Goal: Information Seeking & Learning: Learn about a topic

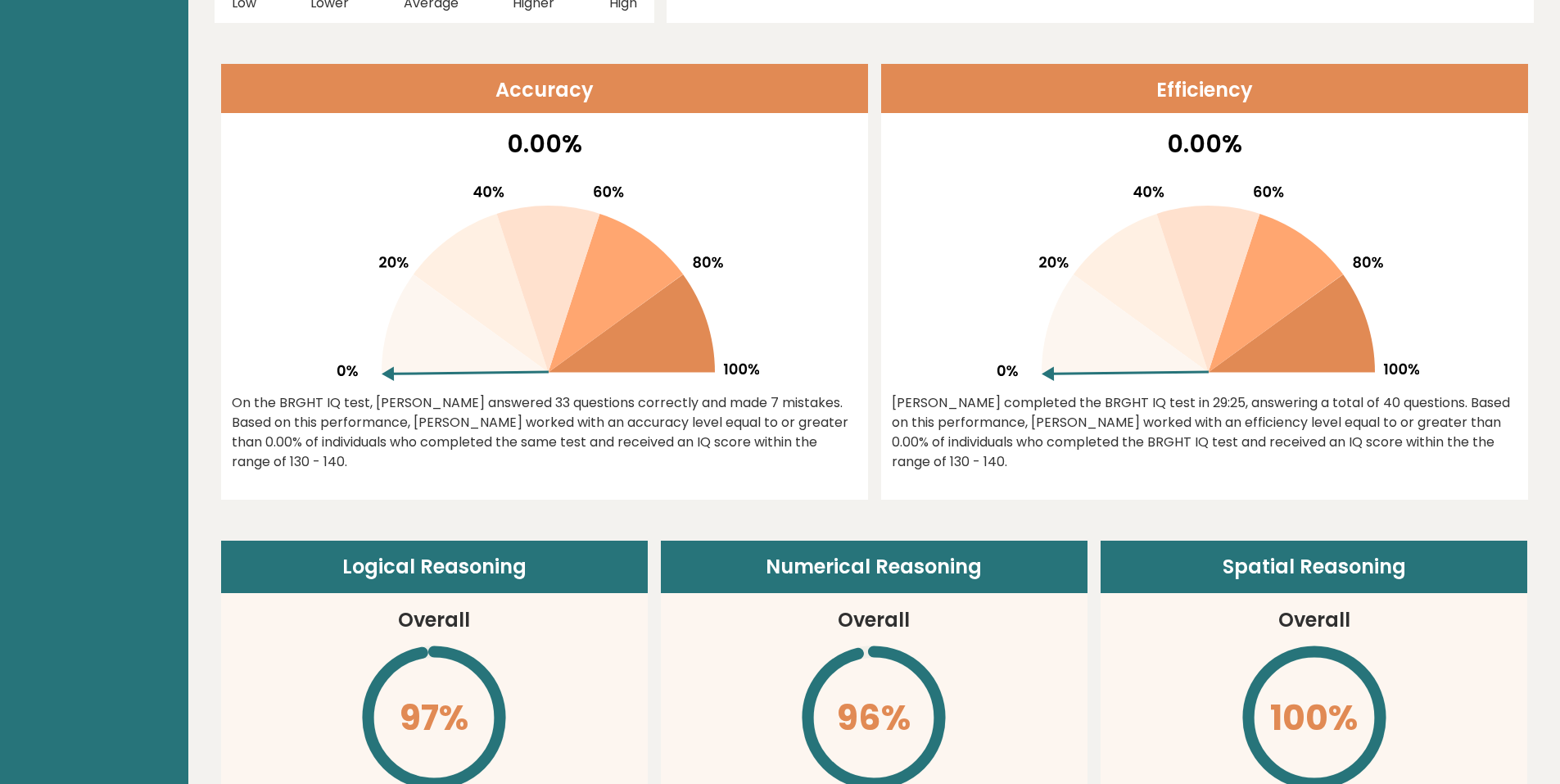
scroll to position [409, 0]
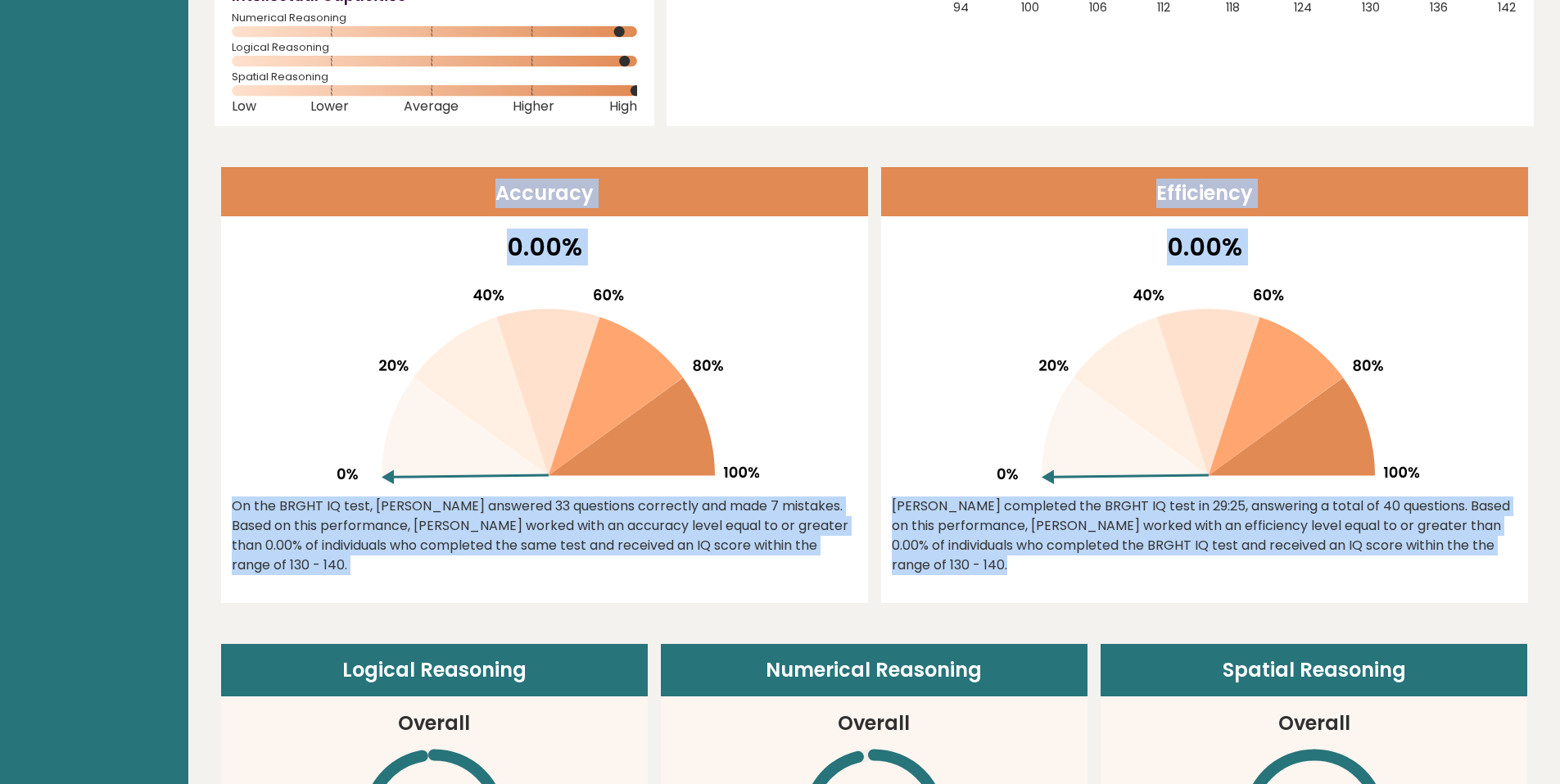
drag, startPoint x: 427, startPoint y: 186, endPoint x: 1476, endPoint y: 524, distance: 1102.1
click at [1484, 533] on div "Accuracy 0.00% On the BRGHT IQ test, Rick Zenker answered 33 questions correctl…" at bounding box center [874, 385] width 1307 height 436
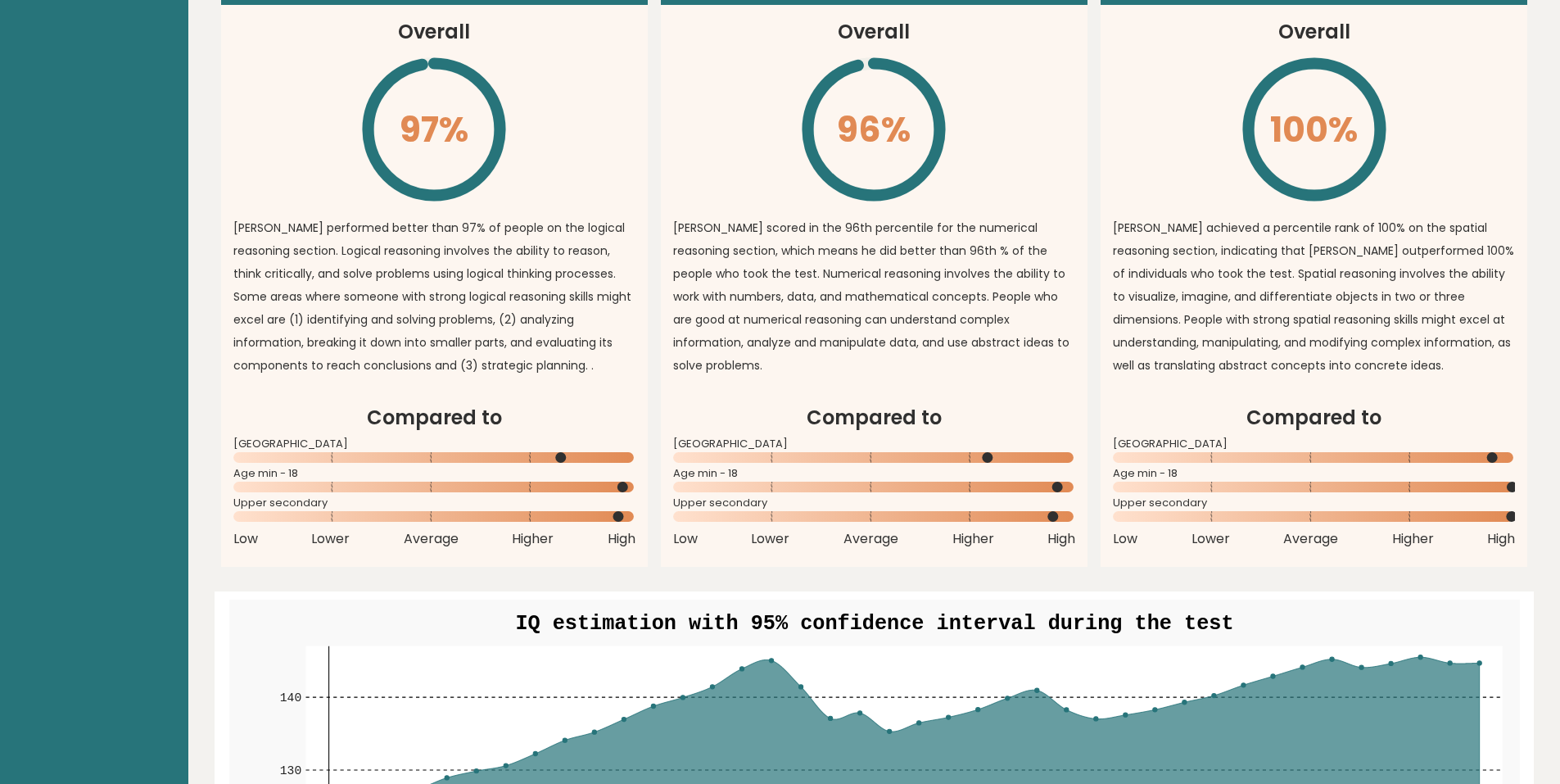
scroll to position [983, 0]
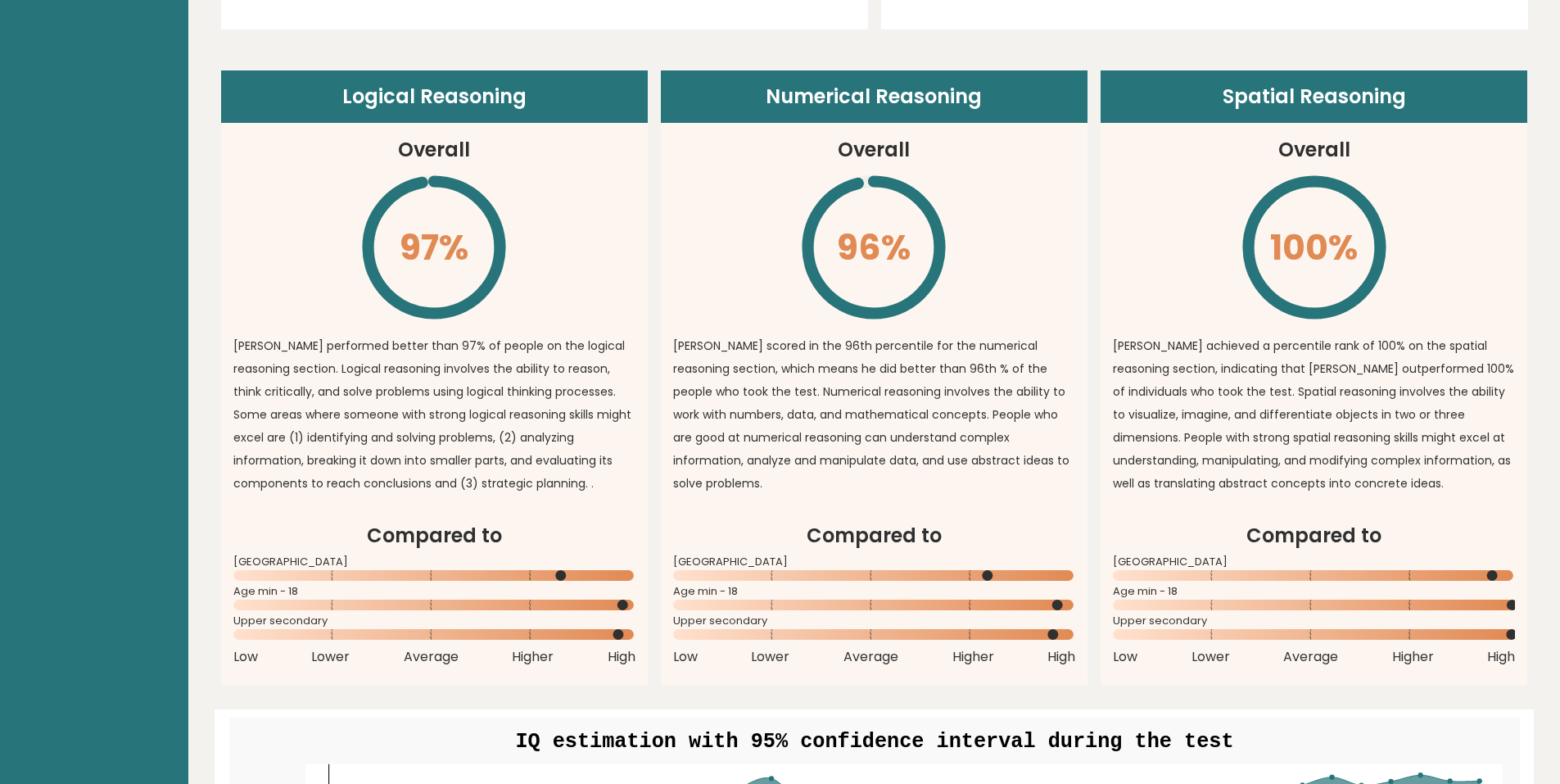
click at [1013, 401] on p "Rick scored in the 96th percentile for the numerical reasoning section, which m…" at bounding box center [874, 414] width 403 height 161
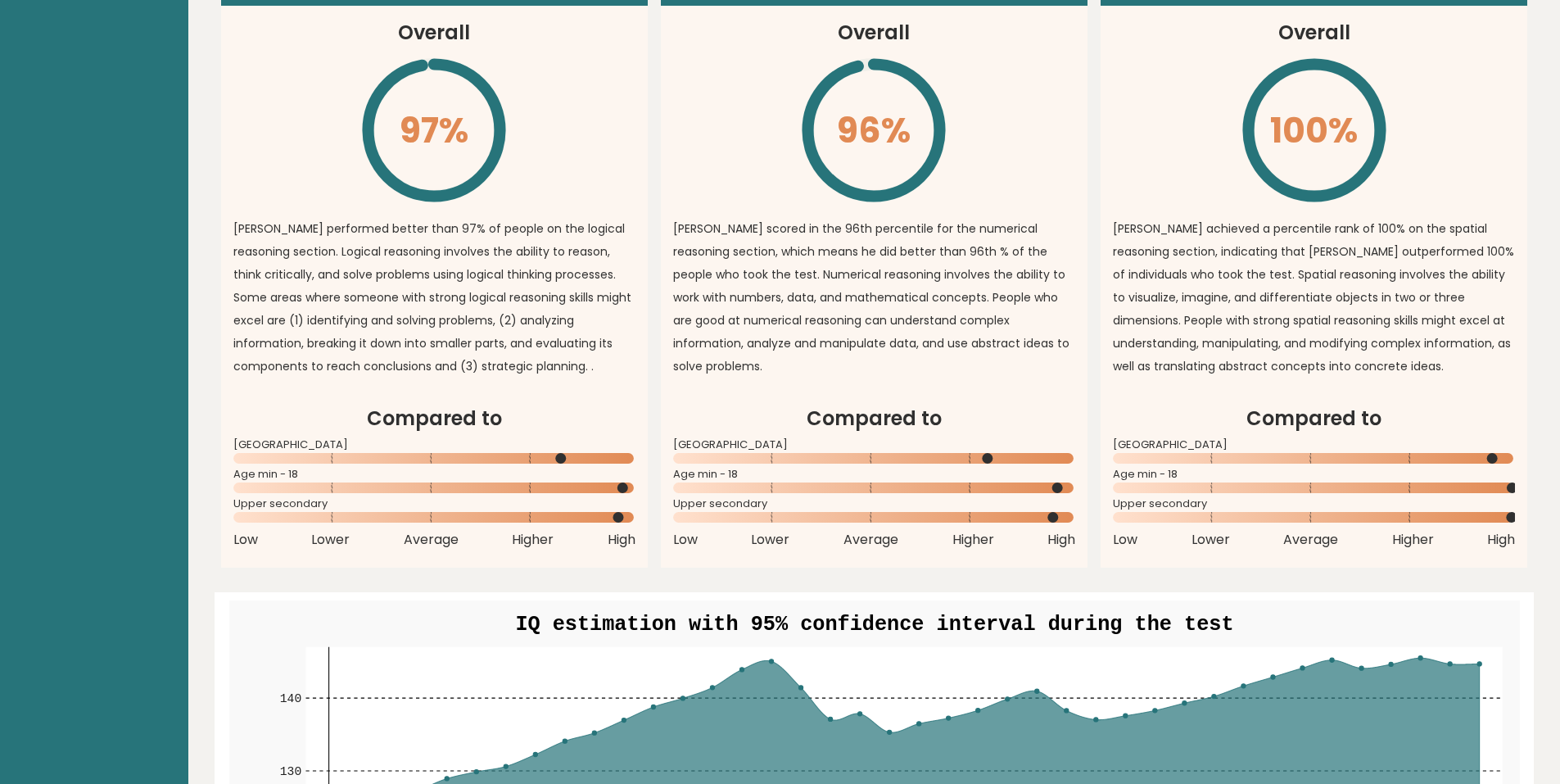
scroll to position [1147, 0]
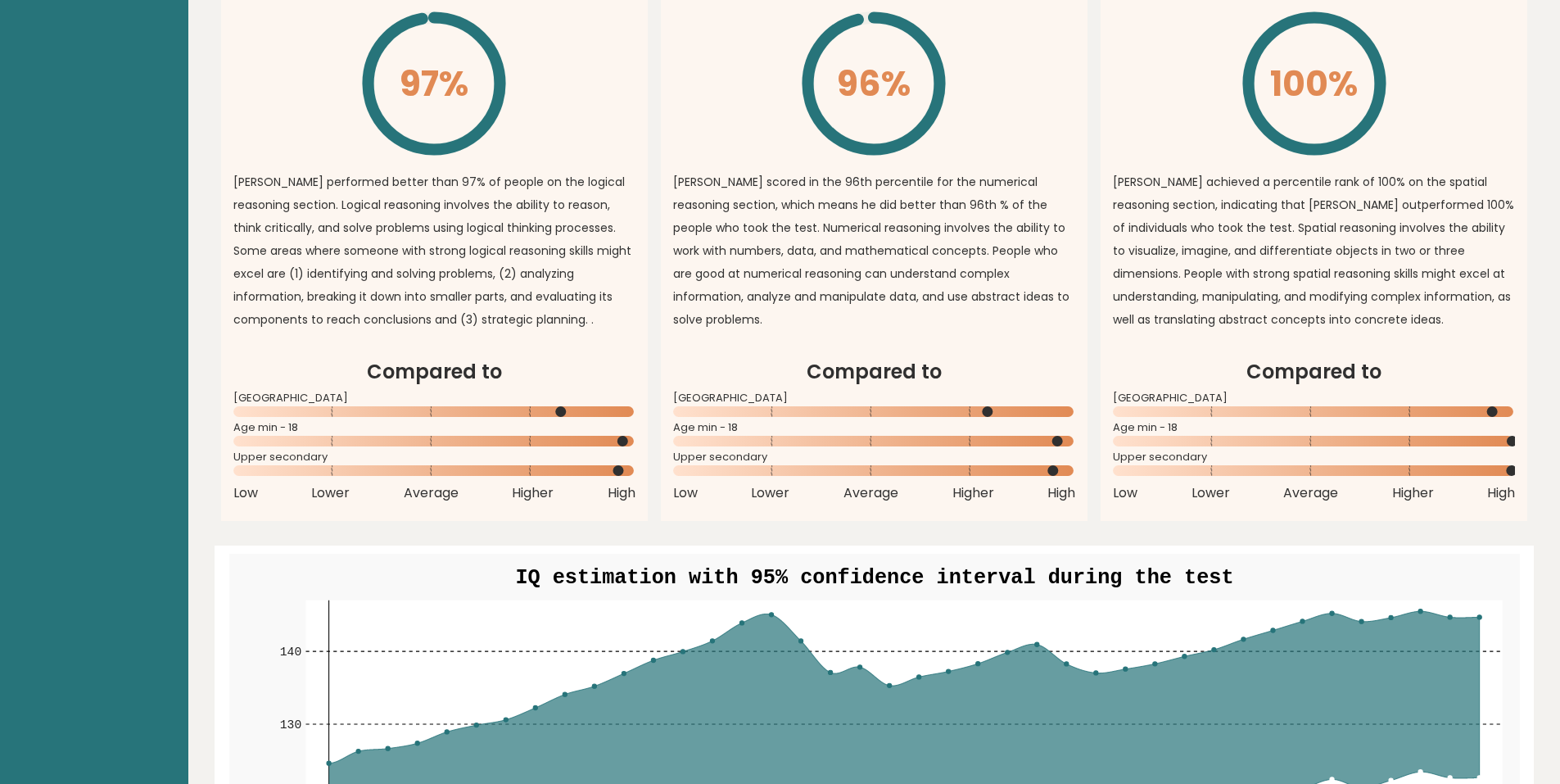
drag, startPoint x: 620, startPoint y: 543, endPoint x: 528, endPoint y: 310, distance: 250.5
click at [528, 310] on p "Rick performed better than 97% of people on the logical reasoning section. Logi…" at bounding box center [434, 250] width 403 height 161
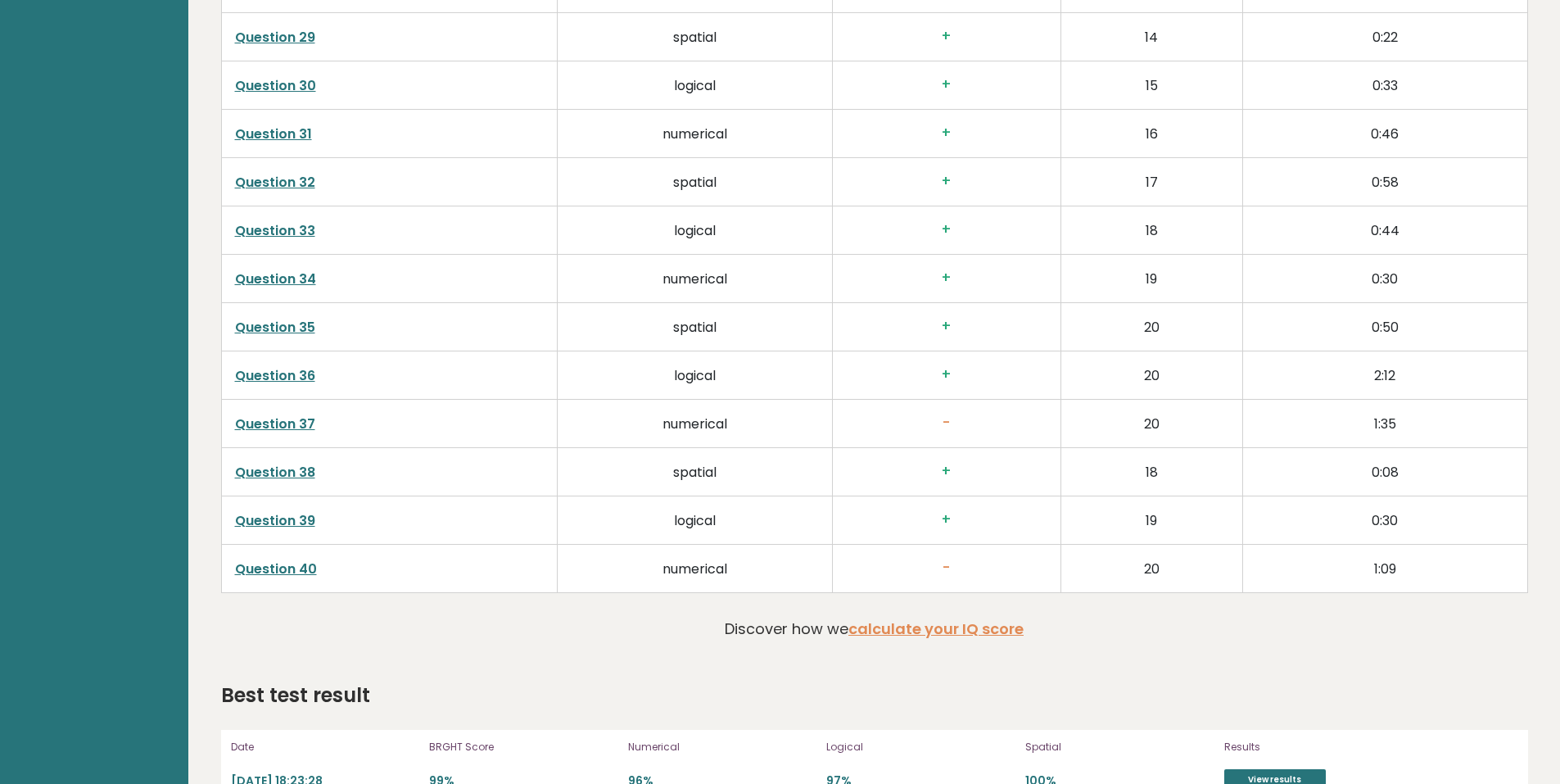
scroll to position [3926, 0]
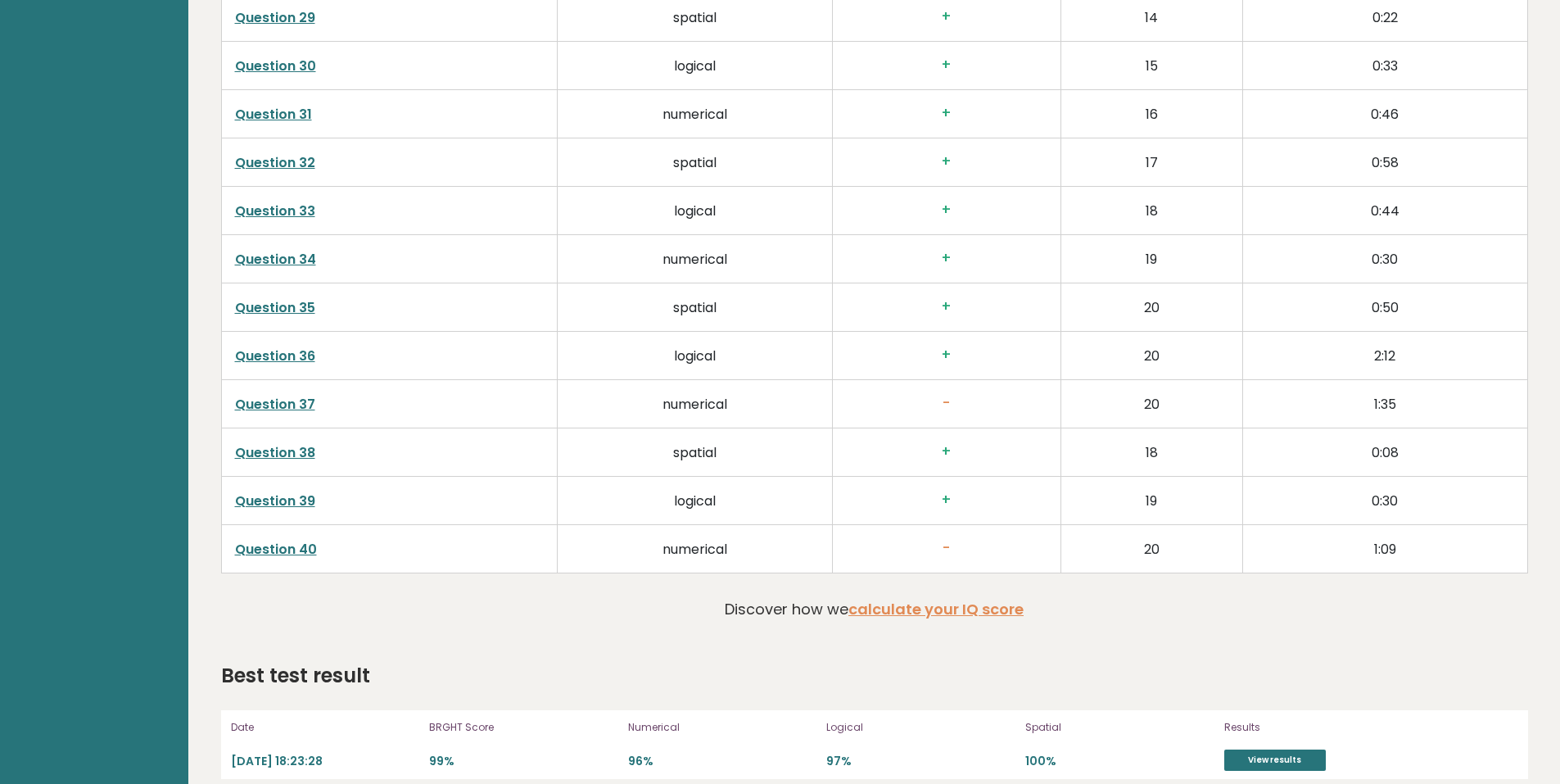
click at [278, 539] on link "Question 40" at bounding box center [276, 549] width 82 height 19
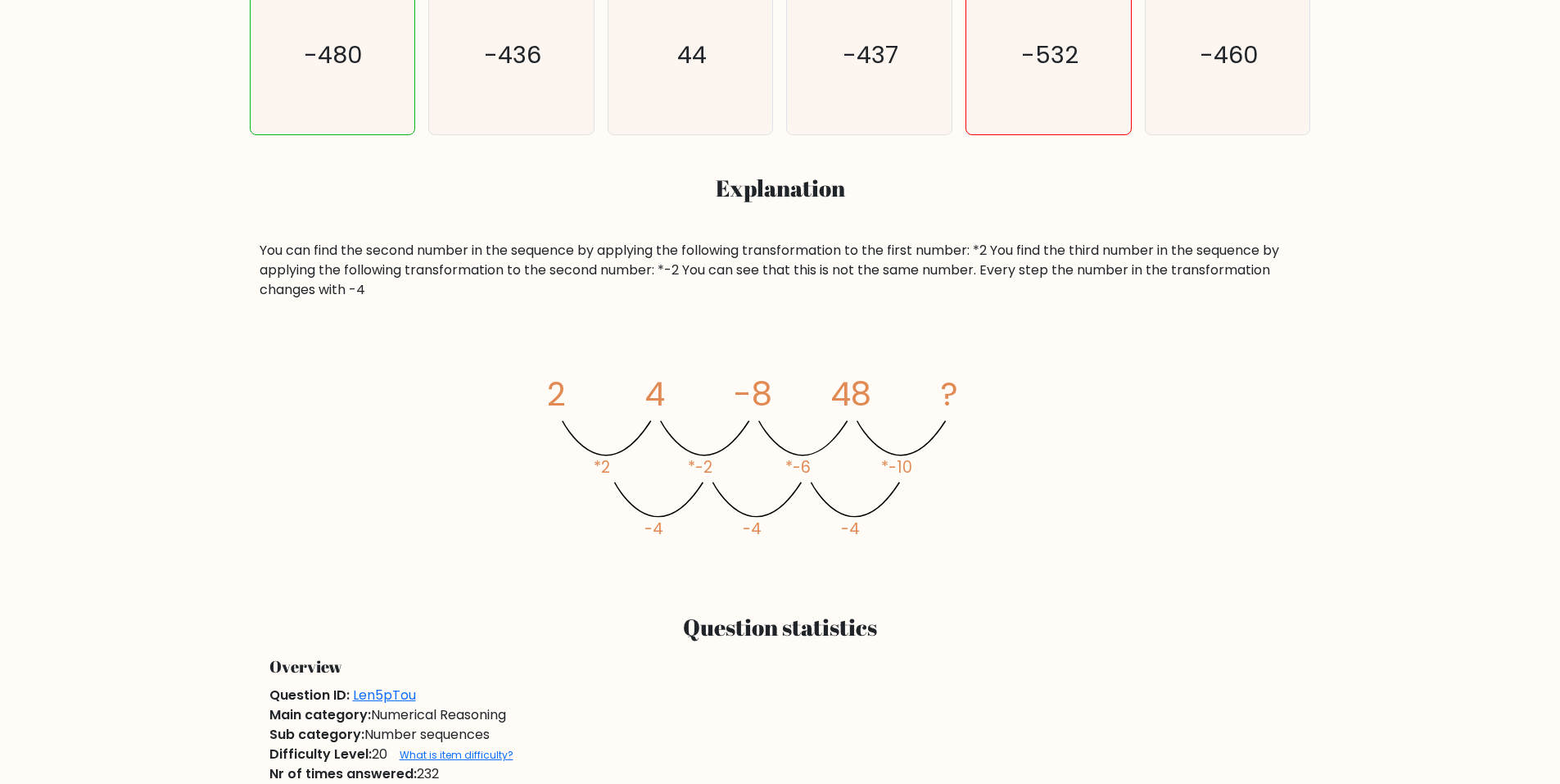
scroll to position [736, 0]
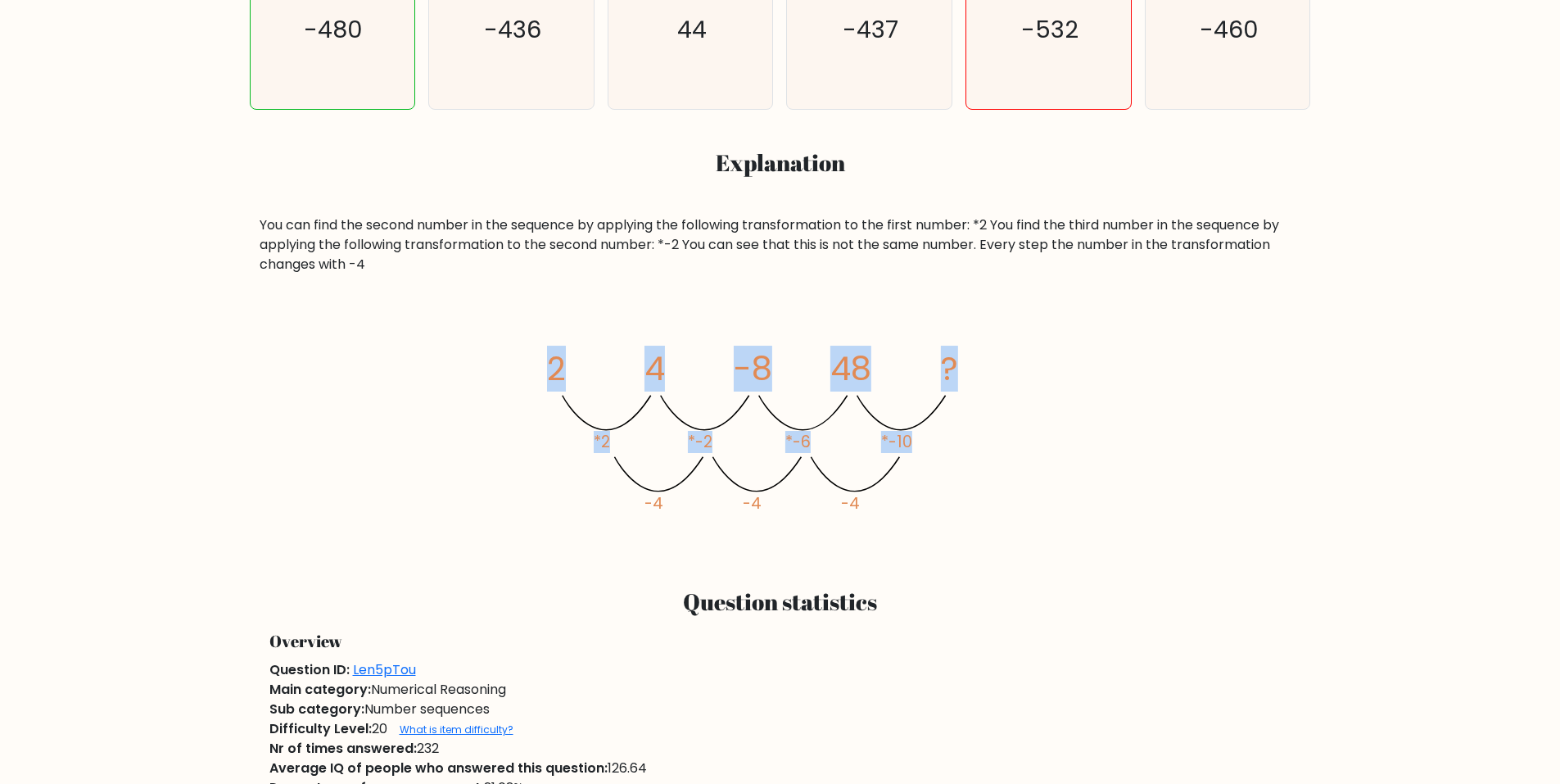
drag, startPoint x: 526, startPoint y: 371, endPoint x: 940, endPoint y: 524, distance: 441.4
click at [940, 524] on div "image/svg+xml 2 4 -8 48 ? *2 *-2 *-6 *-10 -4 -4 -4" at bounding box center [780, 431] width 1042 height 235
drag, startPoint x: 895, startPoint y: 519, endPoint x: 523, endPoint y: 349, distance: 409.0
click at [523, 349] on div "image/svg+xml 2 4 -8 48 ? *2 *-2 *-6 *-10 -4 -4 -4" at bounding box center [780, 431] width 1042 height 235
click at [490, 328] on div "image/svg+xml 2 4 -8 48 ? *2 *-2 *-6 *-10 -4 -4 -4" at bounding box center [780, 431] width 1042 height 235
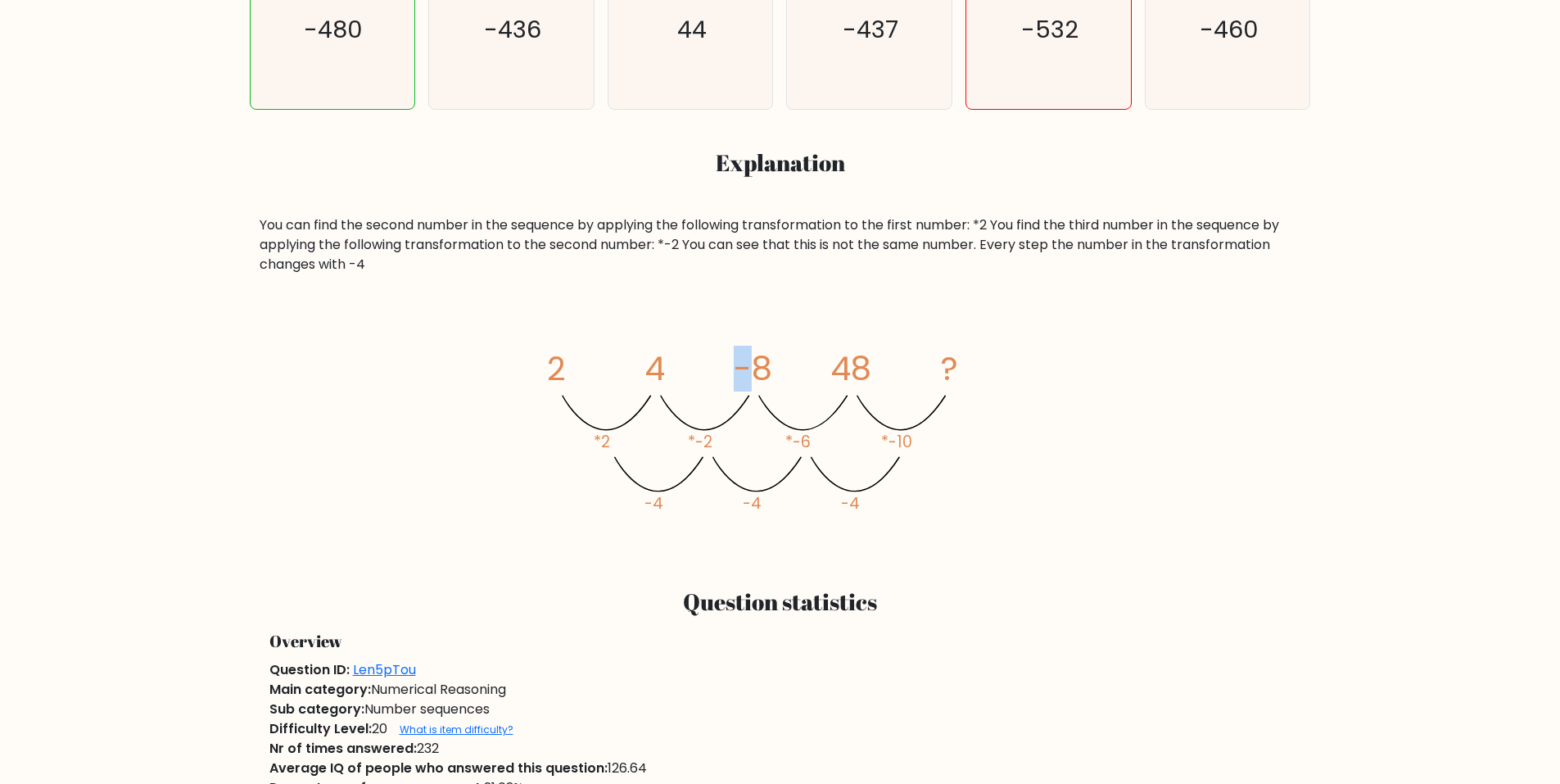
drag, startPoint x: 744, startPoint y: 363, endPoint x: 705, endPoint y: 355, distance: 39.8
click at [707, 358] on icon "image/svg+xml 2 4 -8 48 ? *2 *-2 *-6 *-10 -4 -4 -4" at bounding box center [780, 431] width 491 height 235
click at [685, 327] on icon "image/svg+xml 2 4 -8 48 ? *2 *-2 *-6 *-10 -4 -4 -4" at bounding box center [780, 431] width 491 height 235
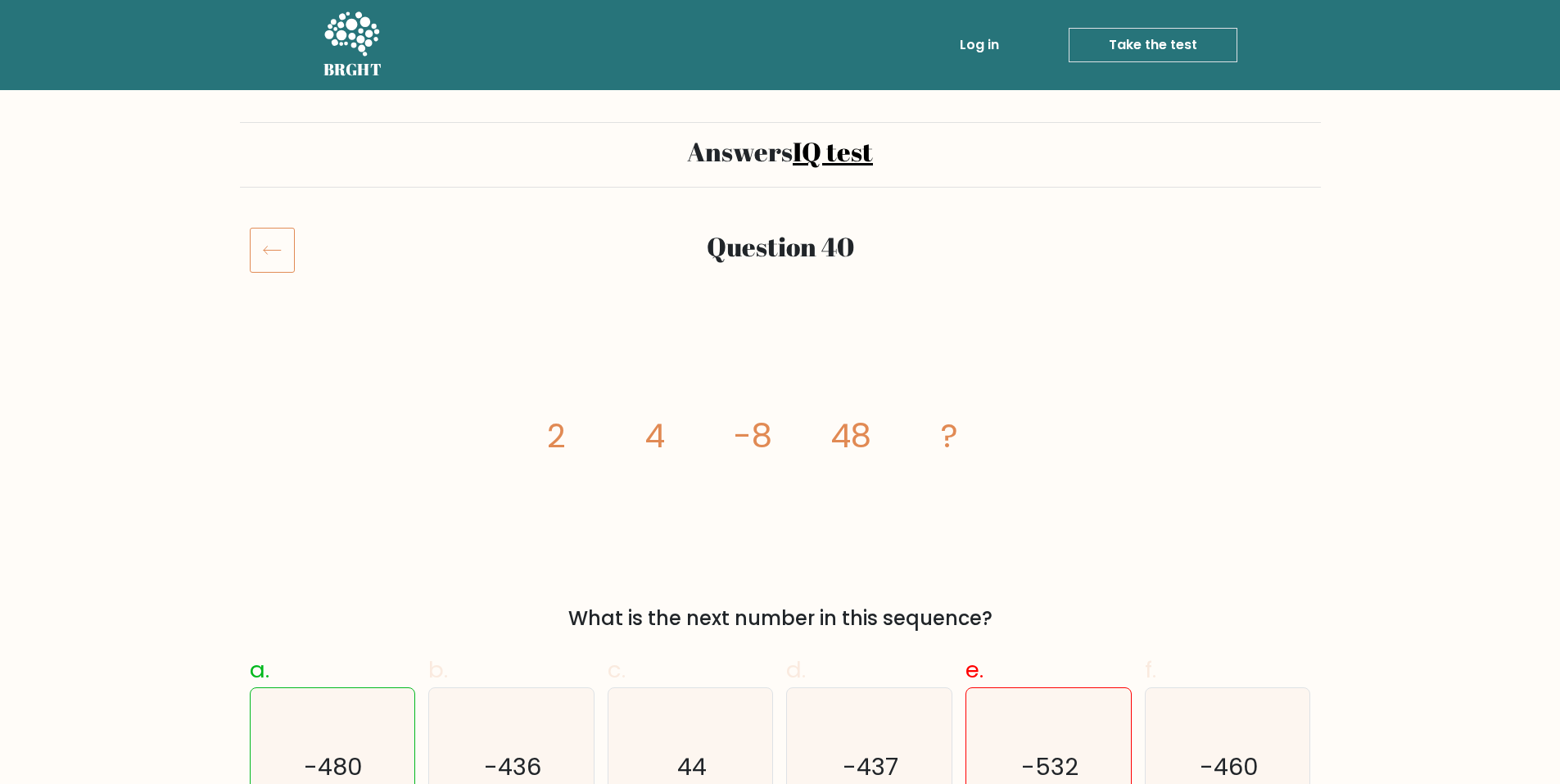
click at [272, 265] on icon at bounding box center [271, 249] width 45 height 46
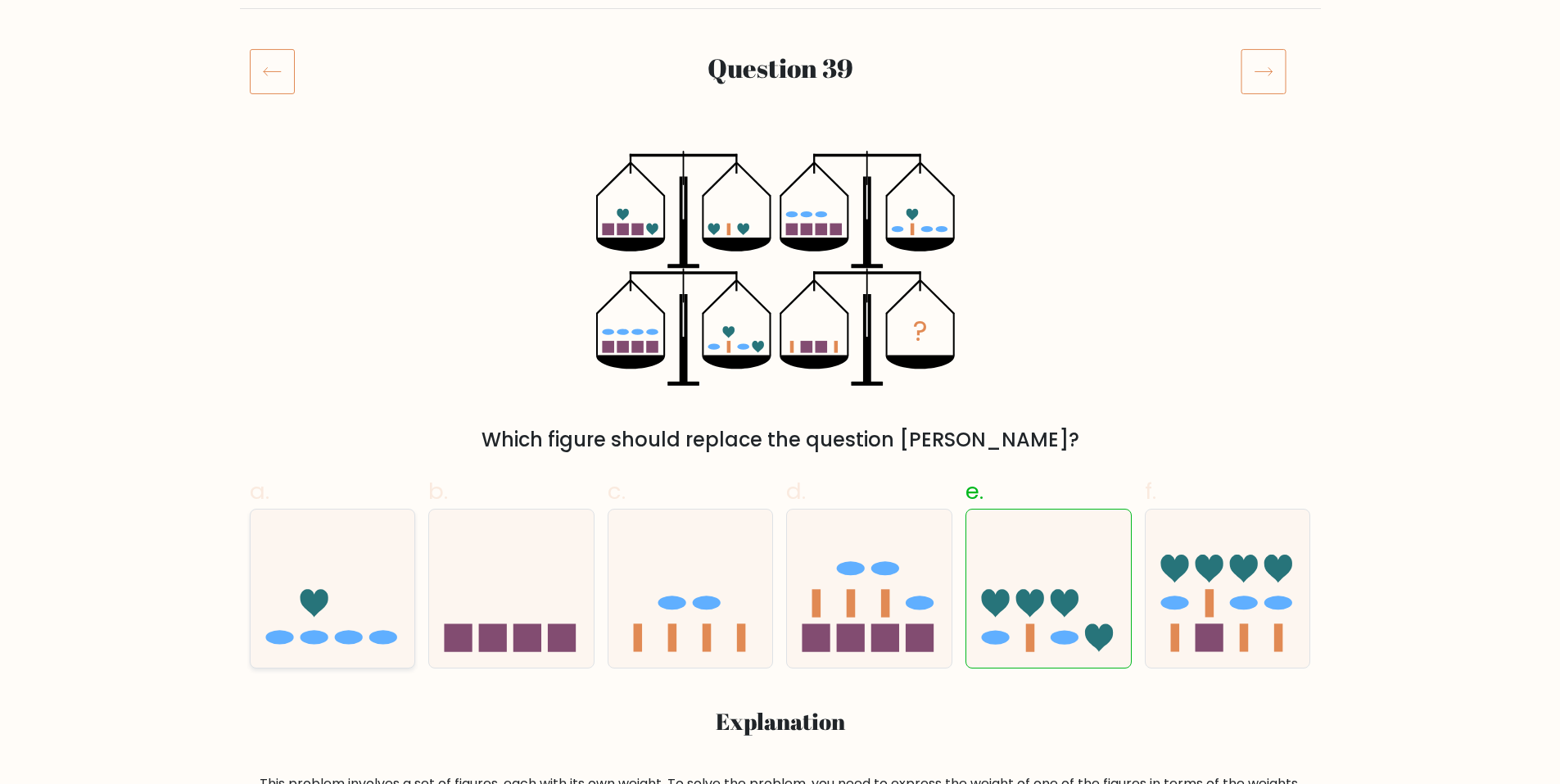
scroll to position [164, 0]
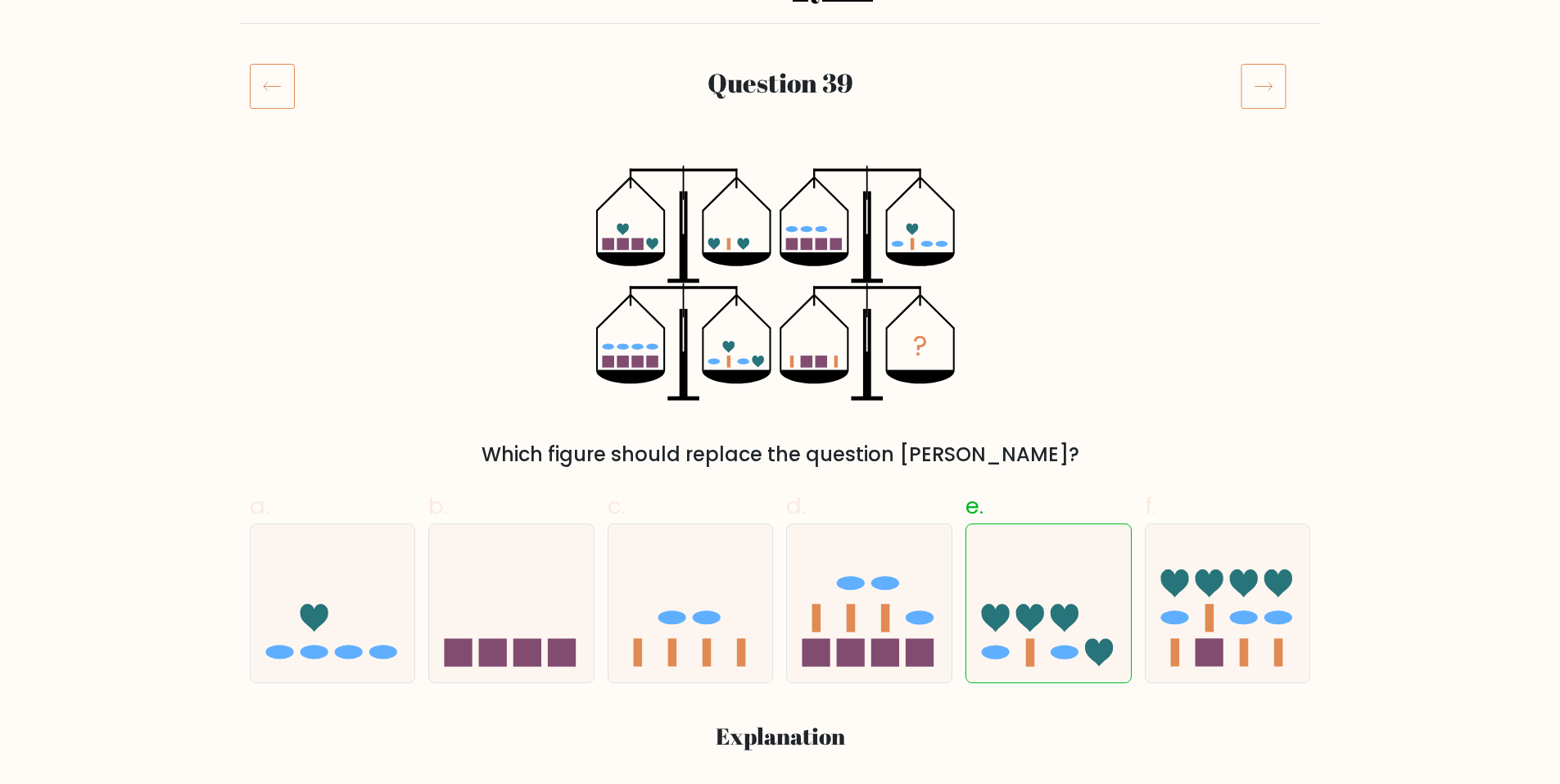
click at [286, 71] on icon at bounding box center [271, 86] width 45 height 46
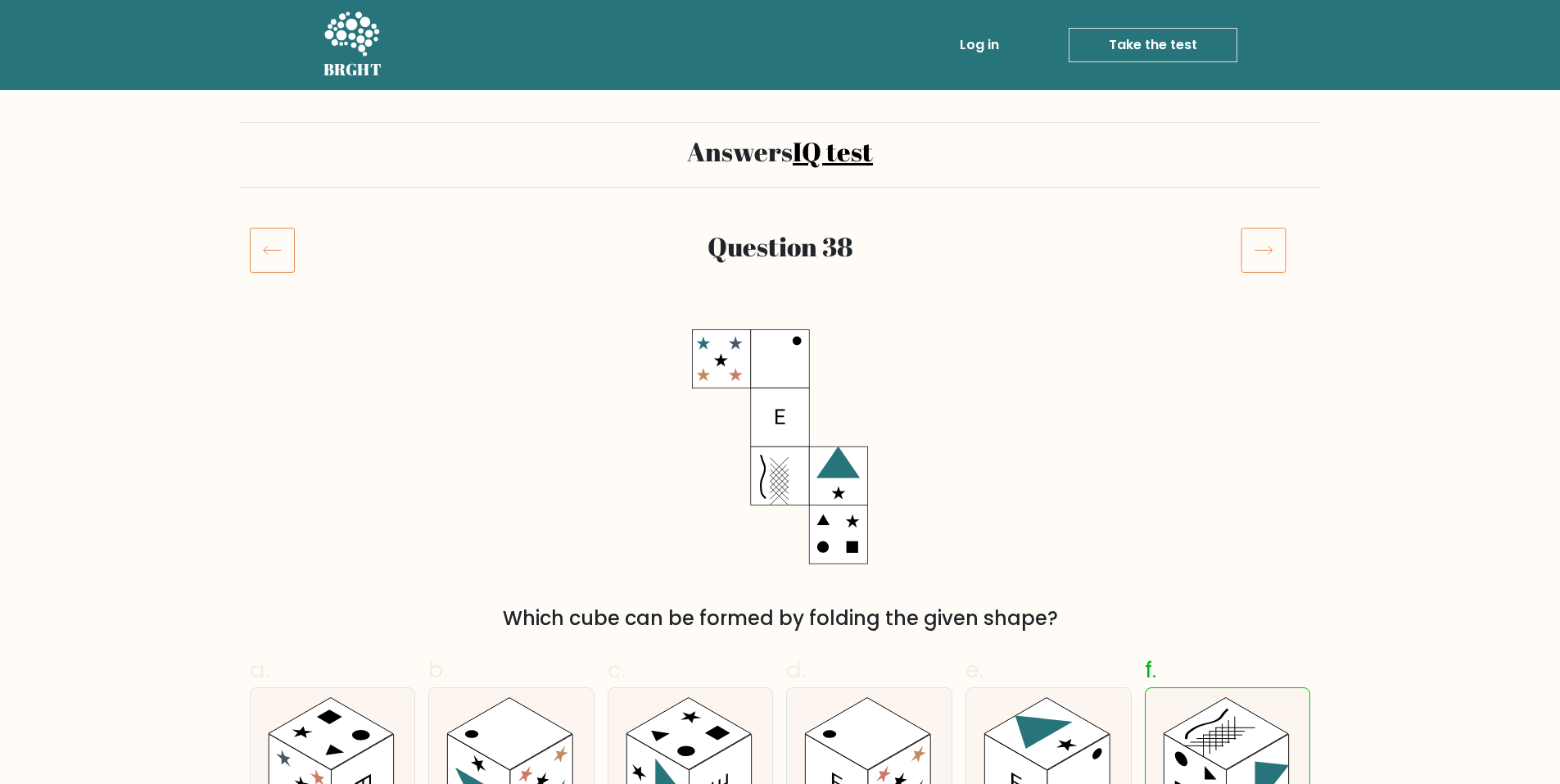
click at [736, 170] on div "Answers IQ test" at bounding box center [780, 154] width 1081 height 66
click at [804, 155] on link "IQ test" at bounding box center [833, 150] width 80 height 35
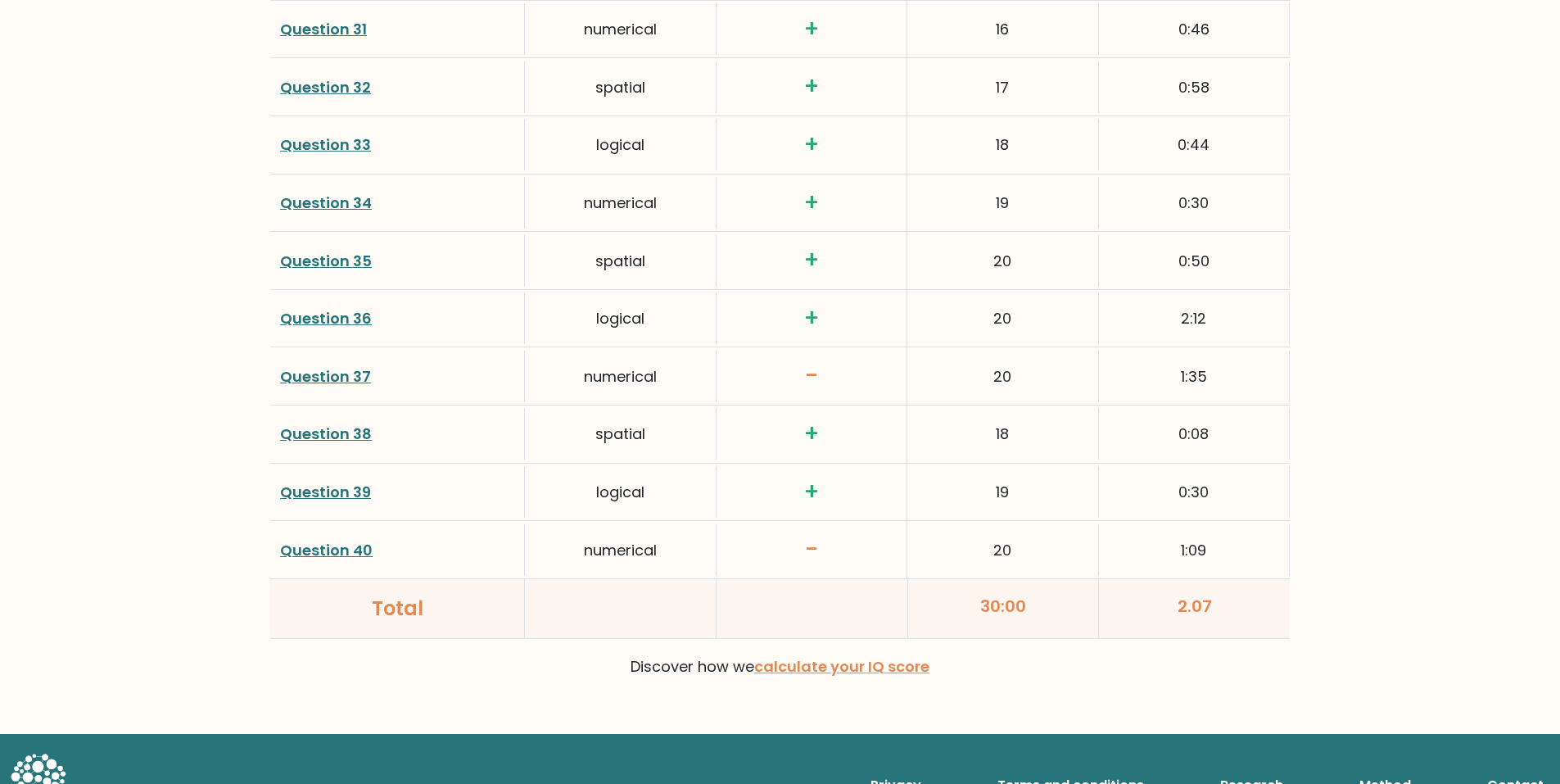
scroll to position [3920, 0]
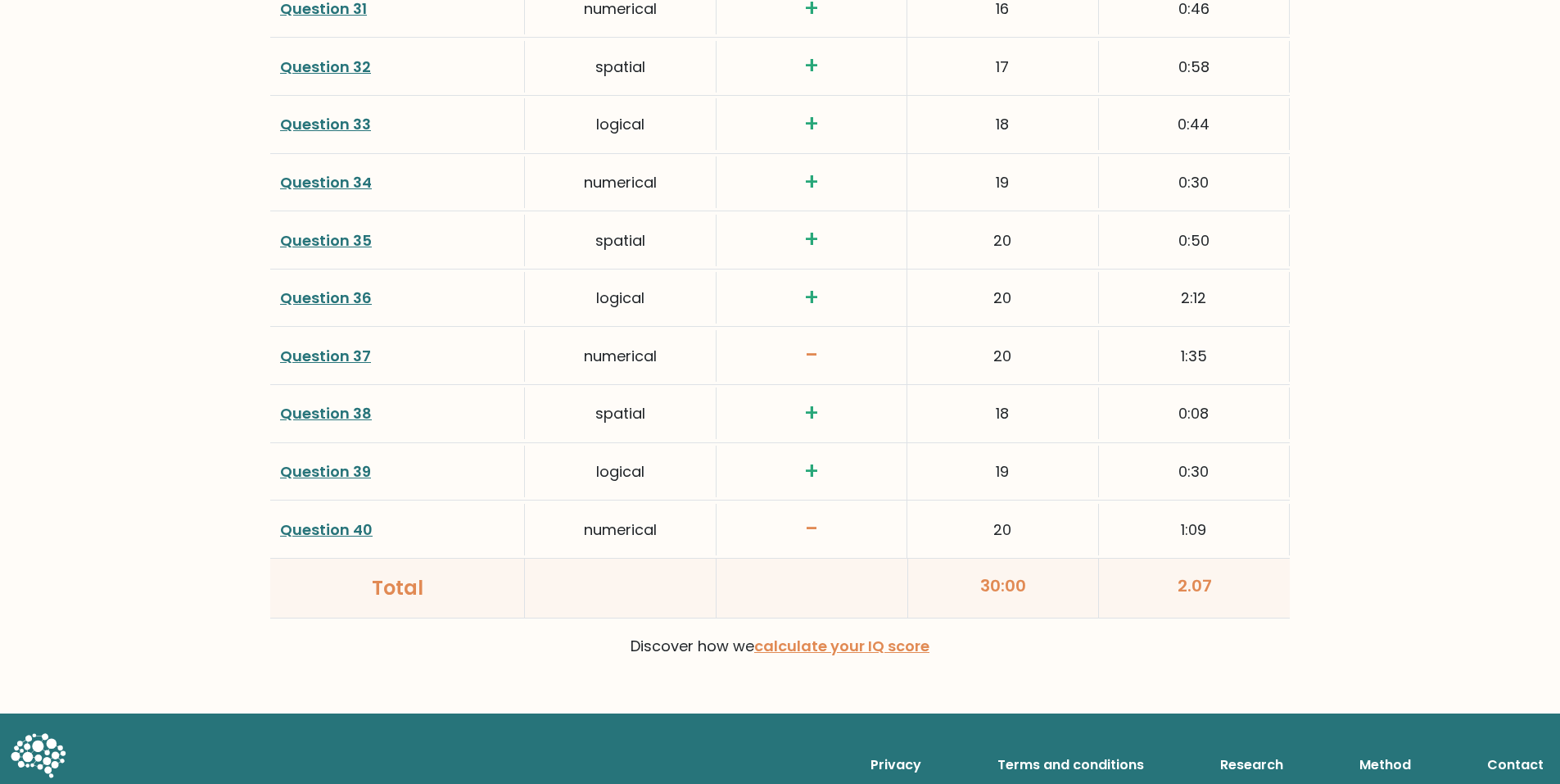
click at [354, 402] on link "Question 38" at bounding box center [326, 413] width 91 height 21
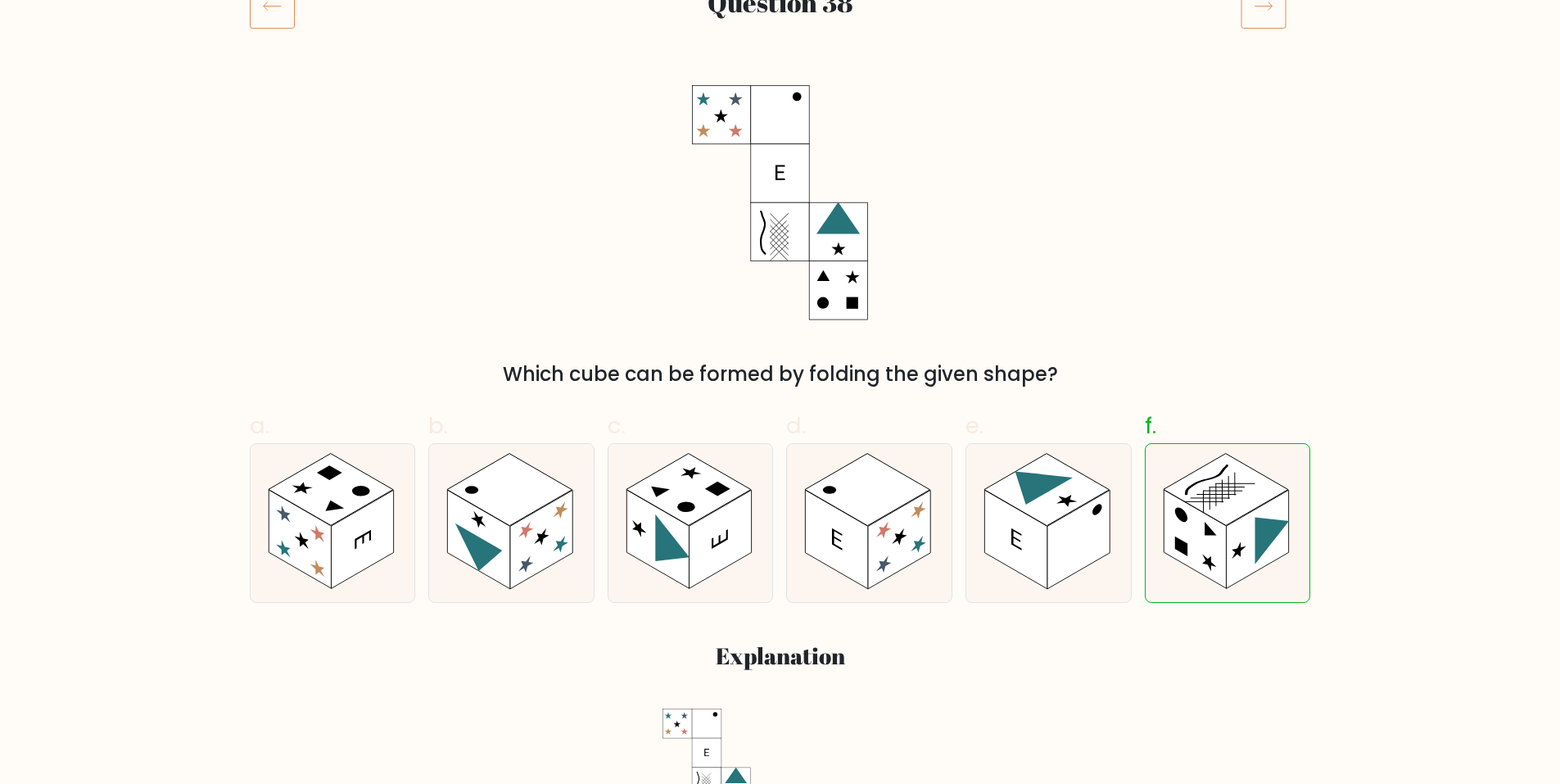
scroll to position [245, 0]
drag, startPoint x: 1261, startPoint y: 484, endPoint x: 1378, endPoint y: 370, distance: 163.4
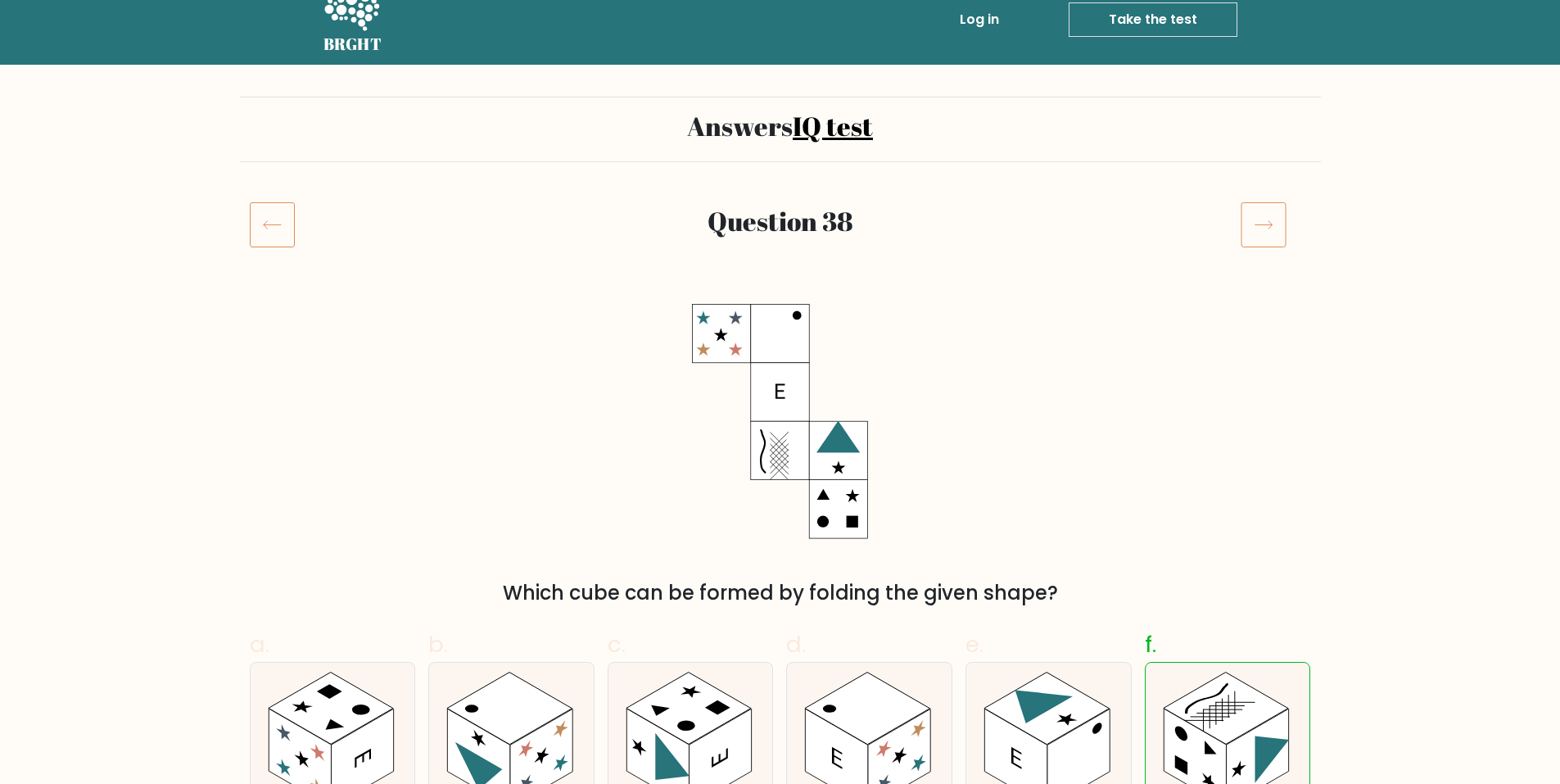
scroll to position [0, 0]
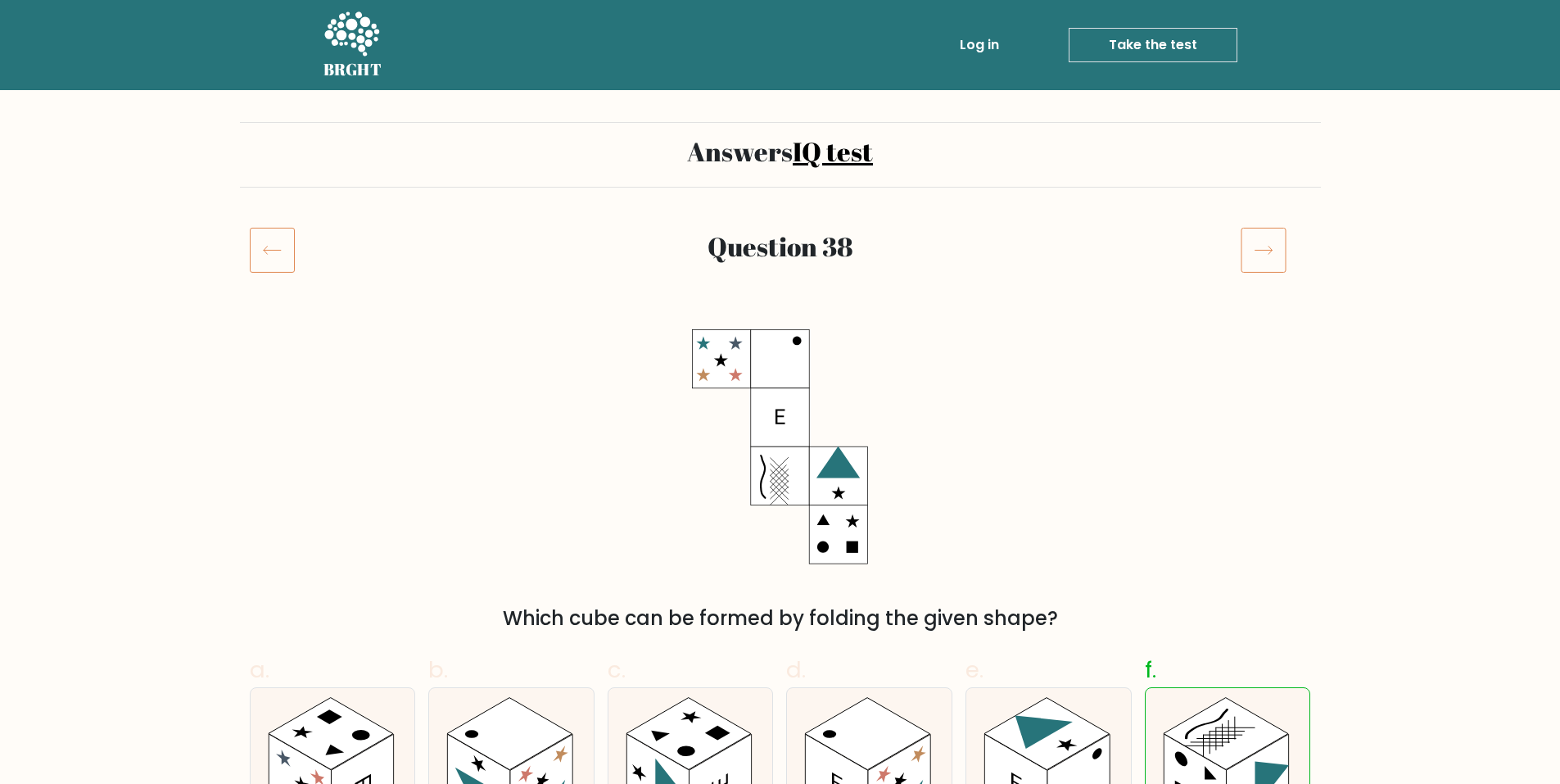
click at [566, 243] on h2 "Question 38" at bounding box center [780, 246] width 881 height 31
click at [347, 28] on icon at bounding box center [352, 33] width 55 height 44
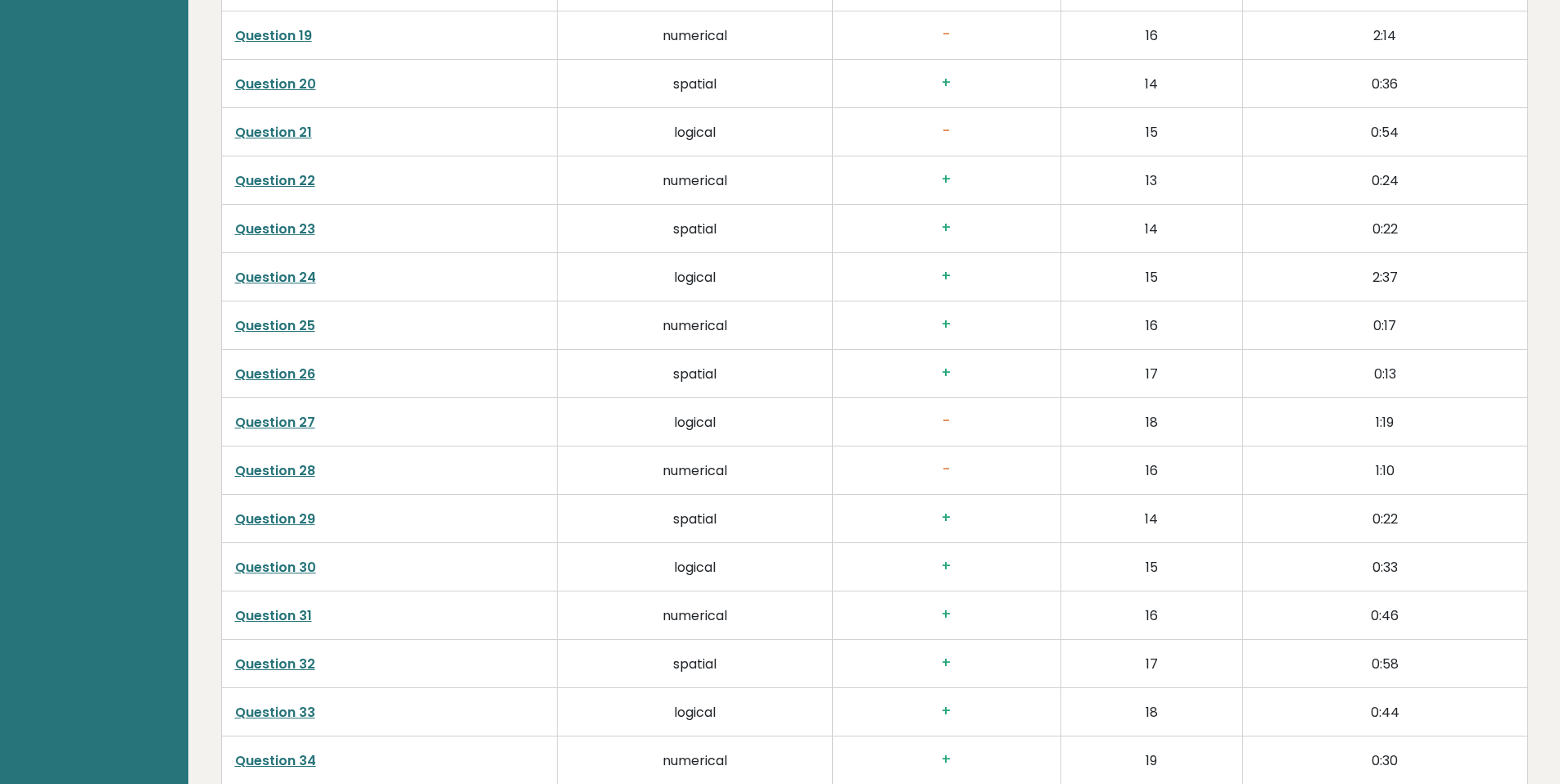
scroll to position [3435, 0]
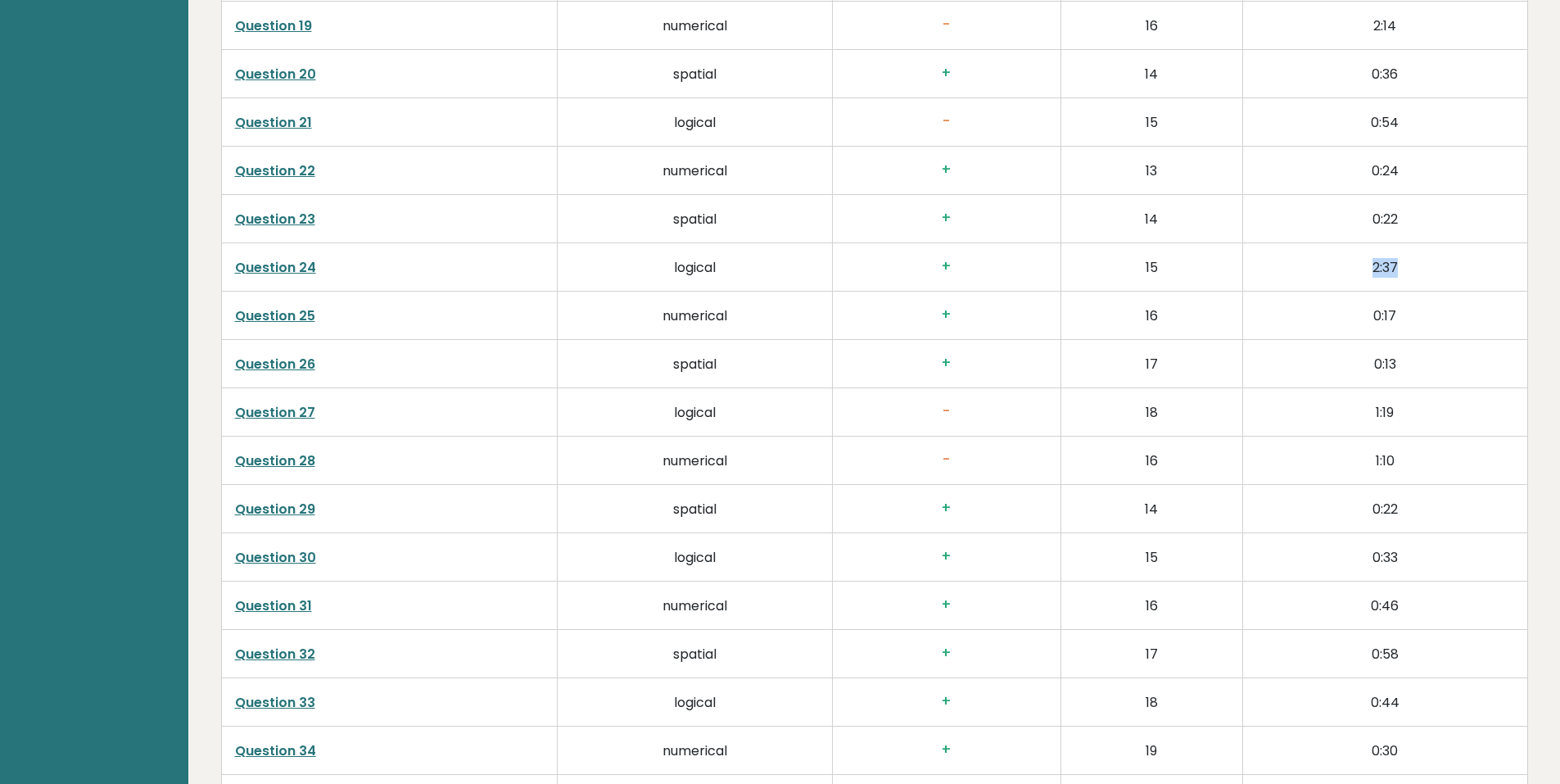
drag, startPoint x: 1420, startPoint y: 246, endPoint x: 1365, endPoint y: 246, distance: 55.0
click at [1365, 246] on td "2:37" at bounding box center [1384, 266] width 285 height 49
click at [331, 247] on td "Question 24" at bounding box center [389, 266] width 337 height 49
click at [297, 258] on link "Question 24" at bounding box center [275, 267] width 81 height 19
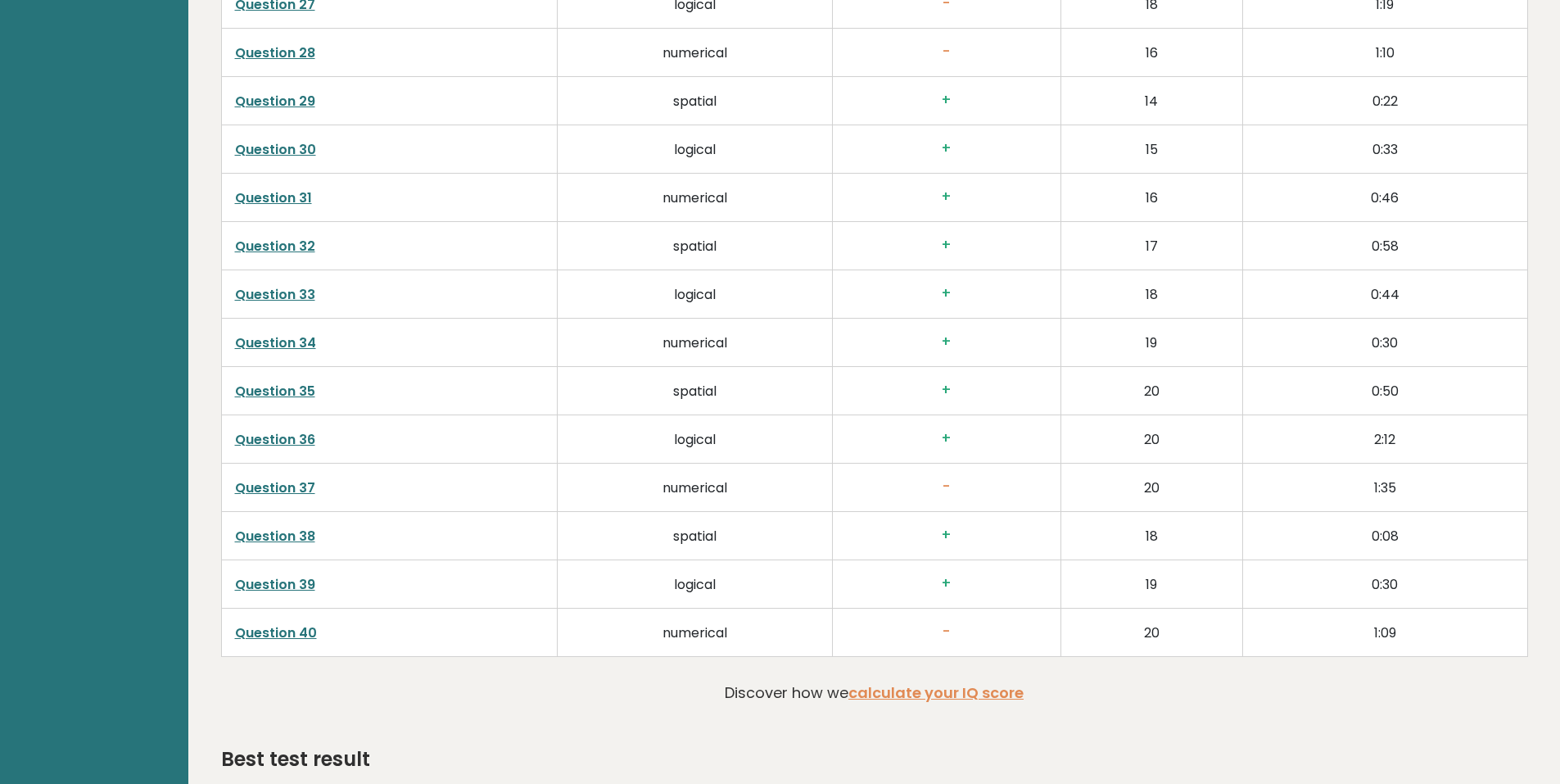
scroll to position [3844, 0]
click at [267, 477] on link "Question 37" at bounding box center [275, 486] width 80 height 19
click at [305, 525] on link "Question 38" at bounding box center [275, 535] width 80 height 19
click at [294, 380] on link "Question 35" at bounding box center [275, 389] width 80 height 19
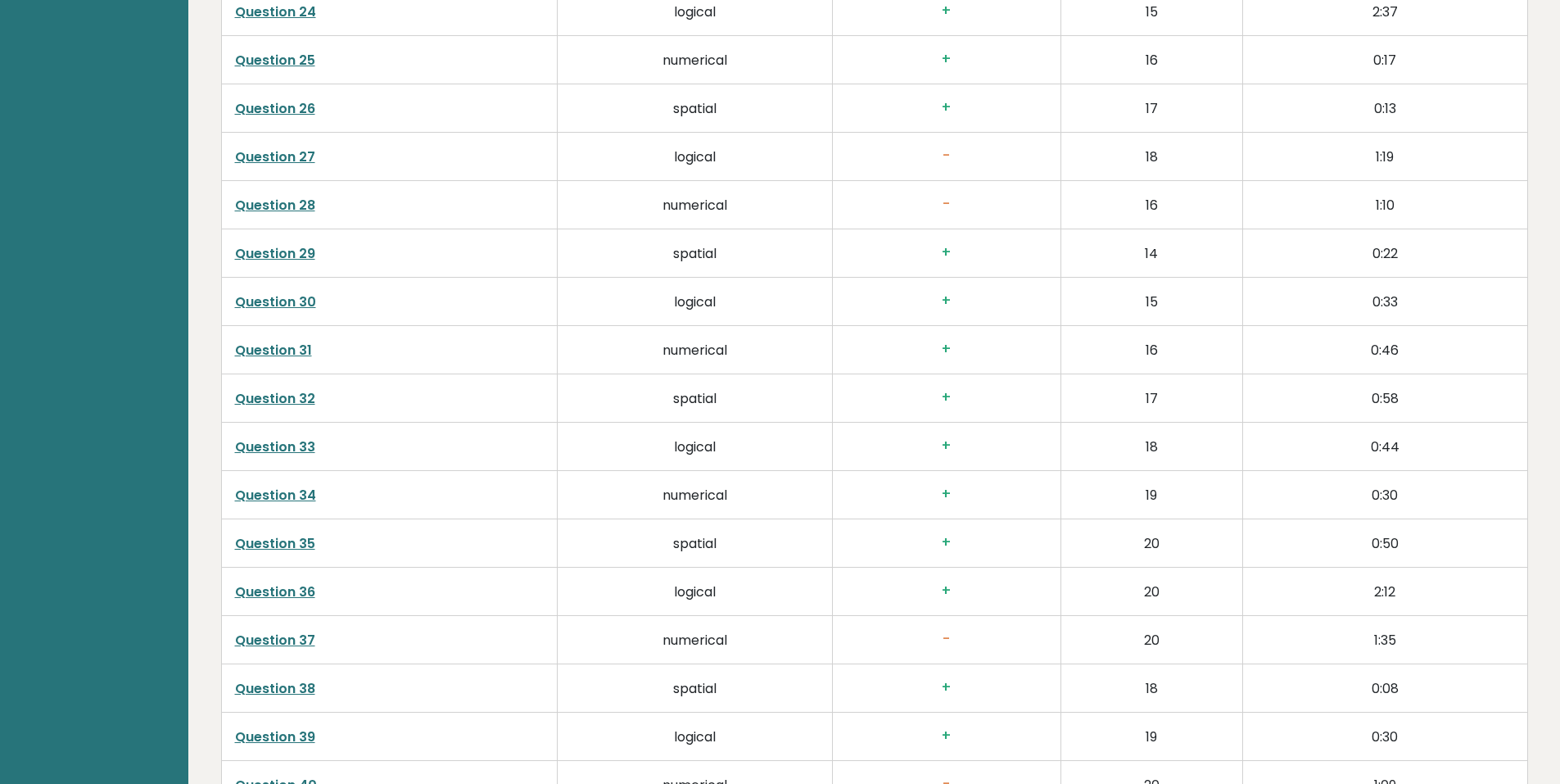
scroll to position [3680, 0]
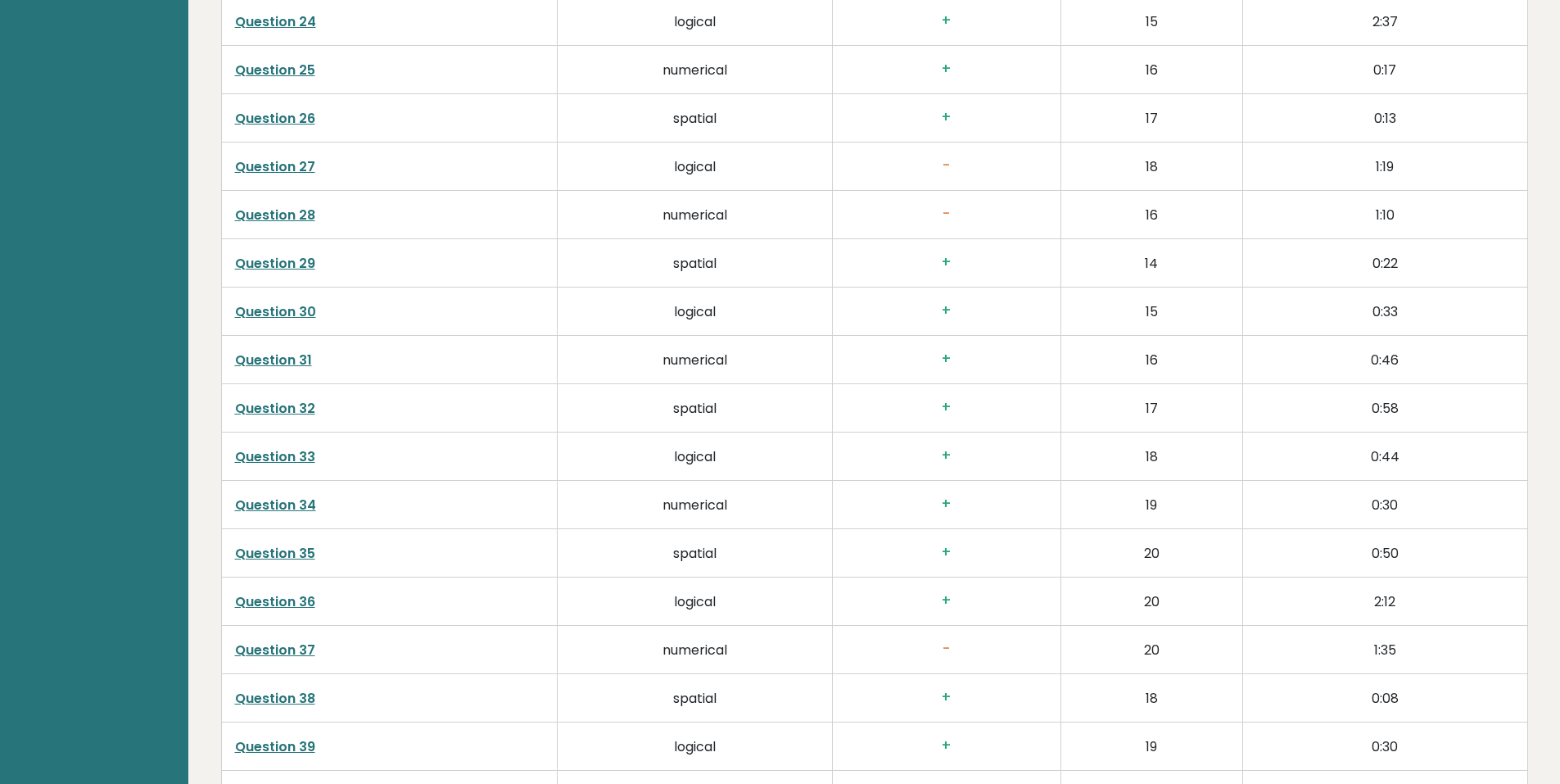
click at [309, 399] on link "Question 32" at bounding box center [275, 408] width 80 height 19
click at [281, 254] on link "Question 29" at bounding box center [275, 264] width 80 height 19
click at [280, 254] on link "Question 29" at bounding box center [275, 264] width 80 height 19
click at [278, 108] on link "Question 26" at bounding box center [275, 118] width 80 height 19
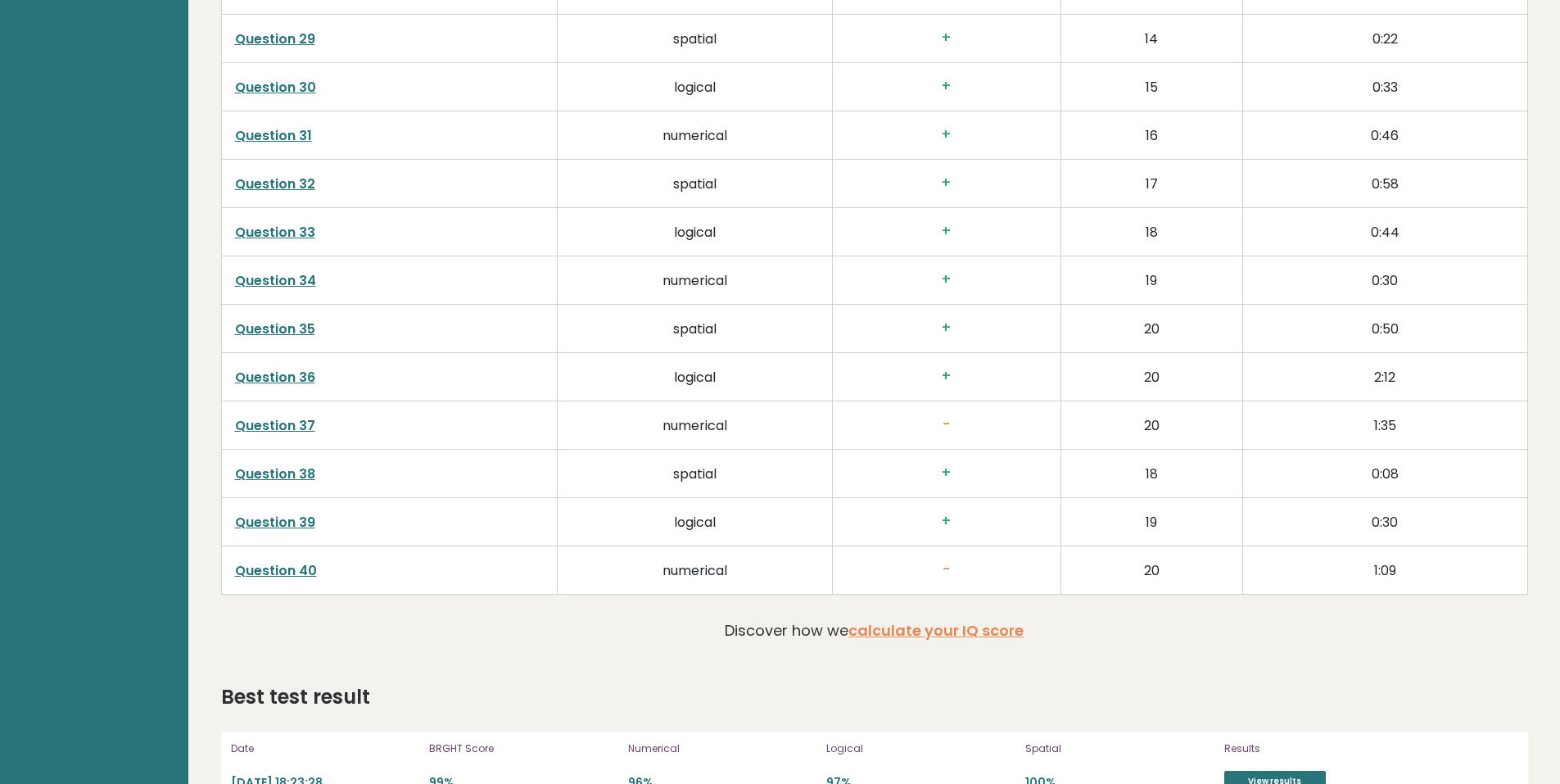
scroll to position [3926, 0]
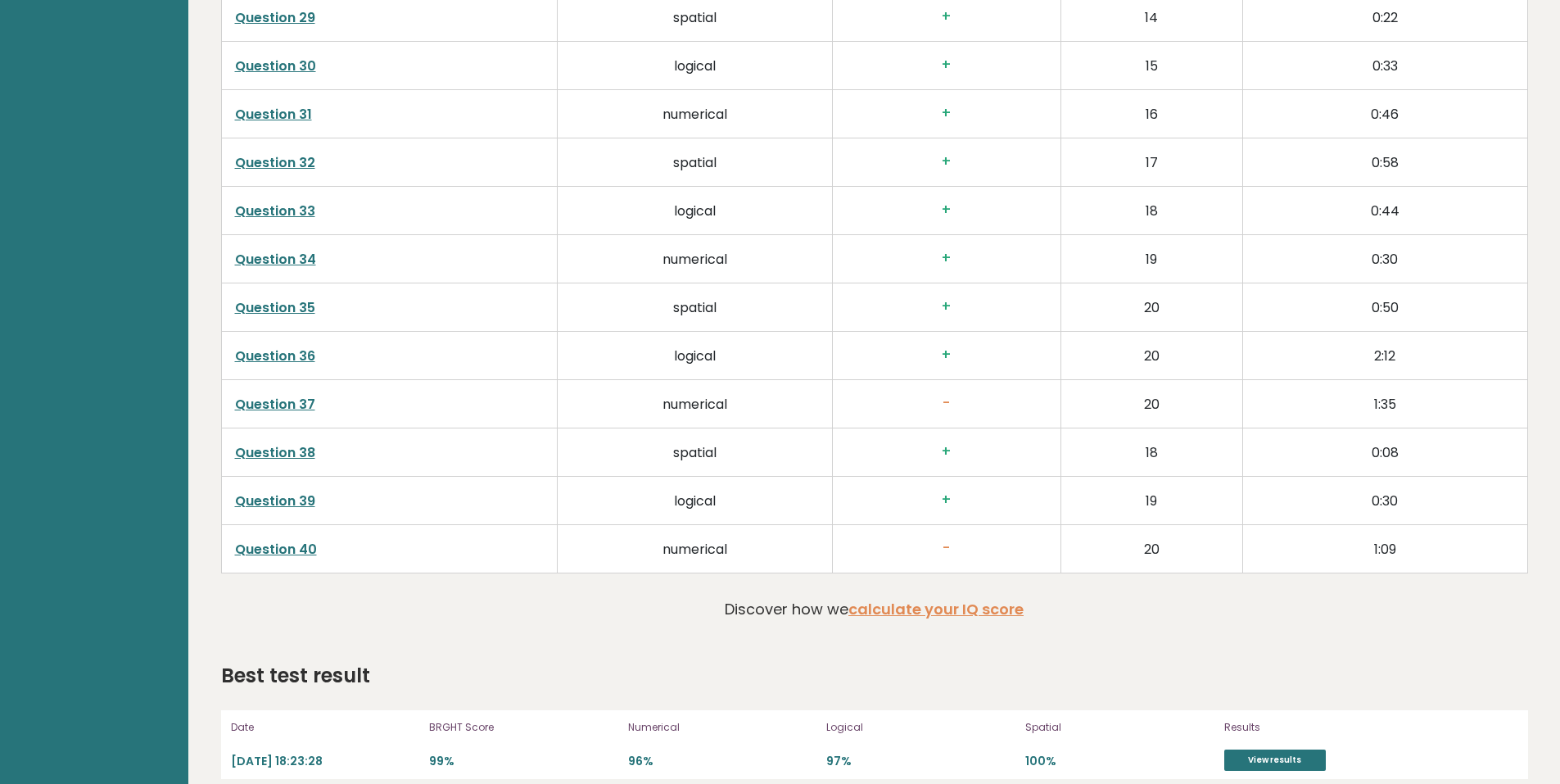
click at [278, 491] on link "Question 39" at bounding box center [275, 500] width 80 height 19
click at [277, 346] on link "Question 36" at bounding box center [275, 356] width 80 height 19
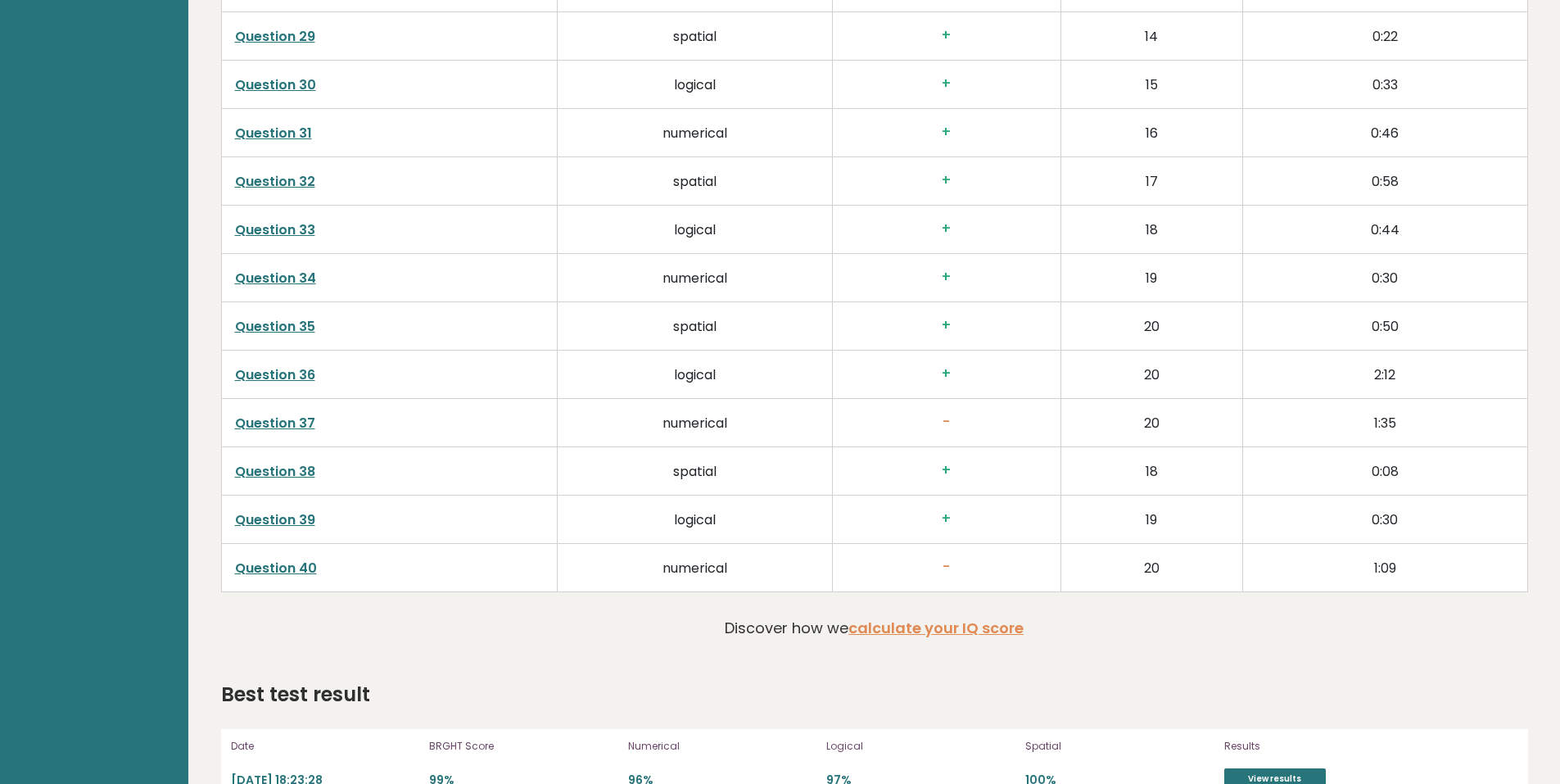
scroll to position [3844, 0]
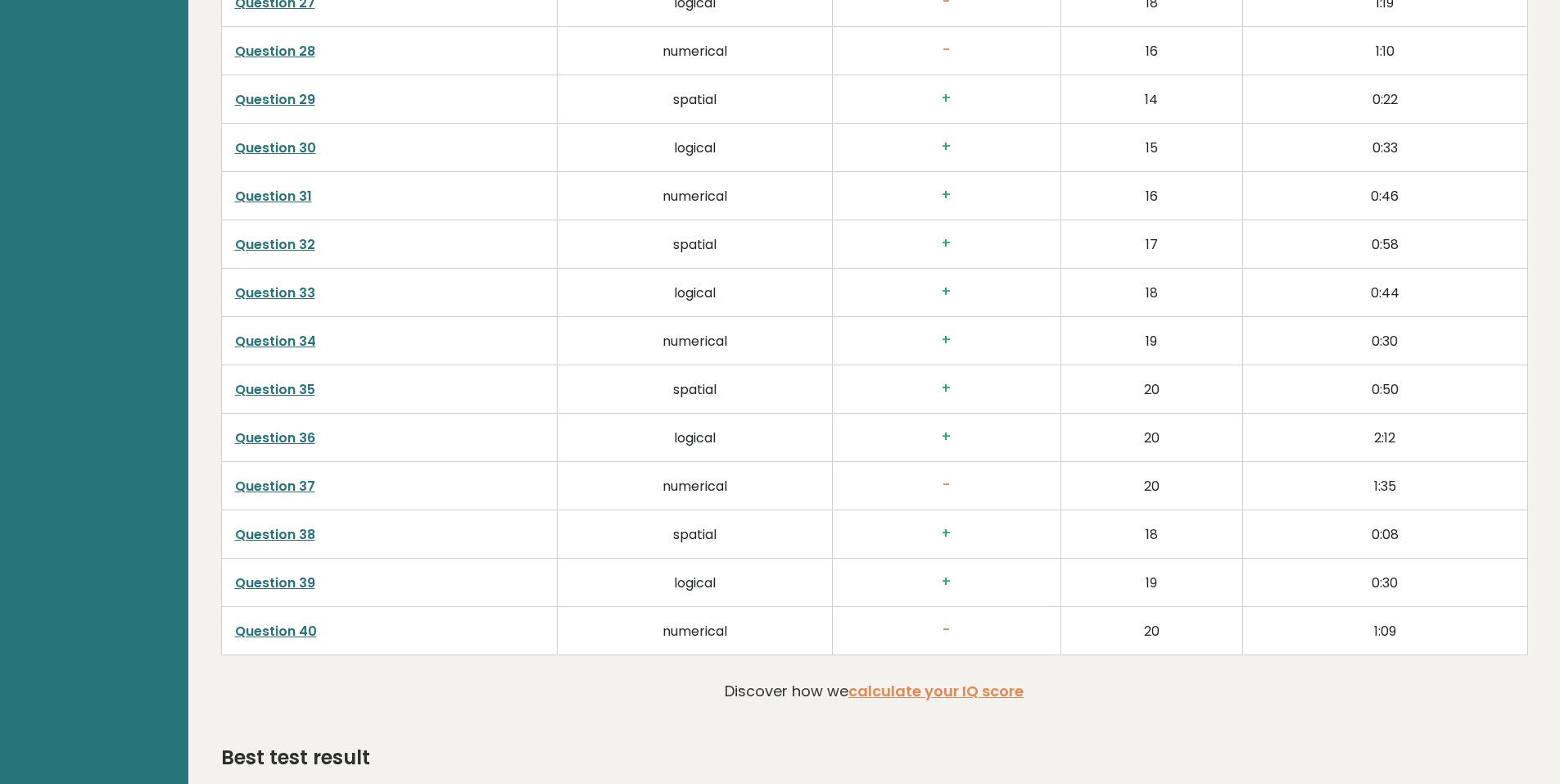
click at [267, 284] on link "Question 33" at bounding box center [275, 293] width 80 height 19
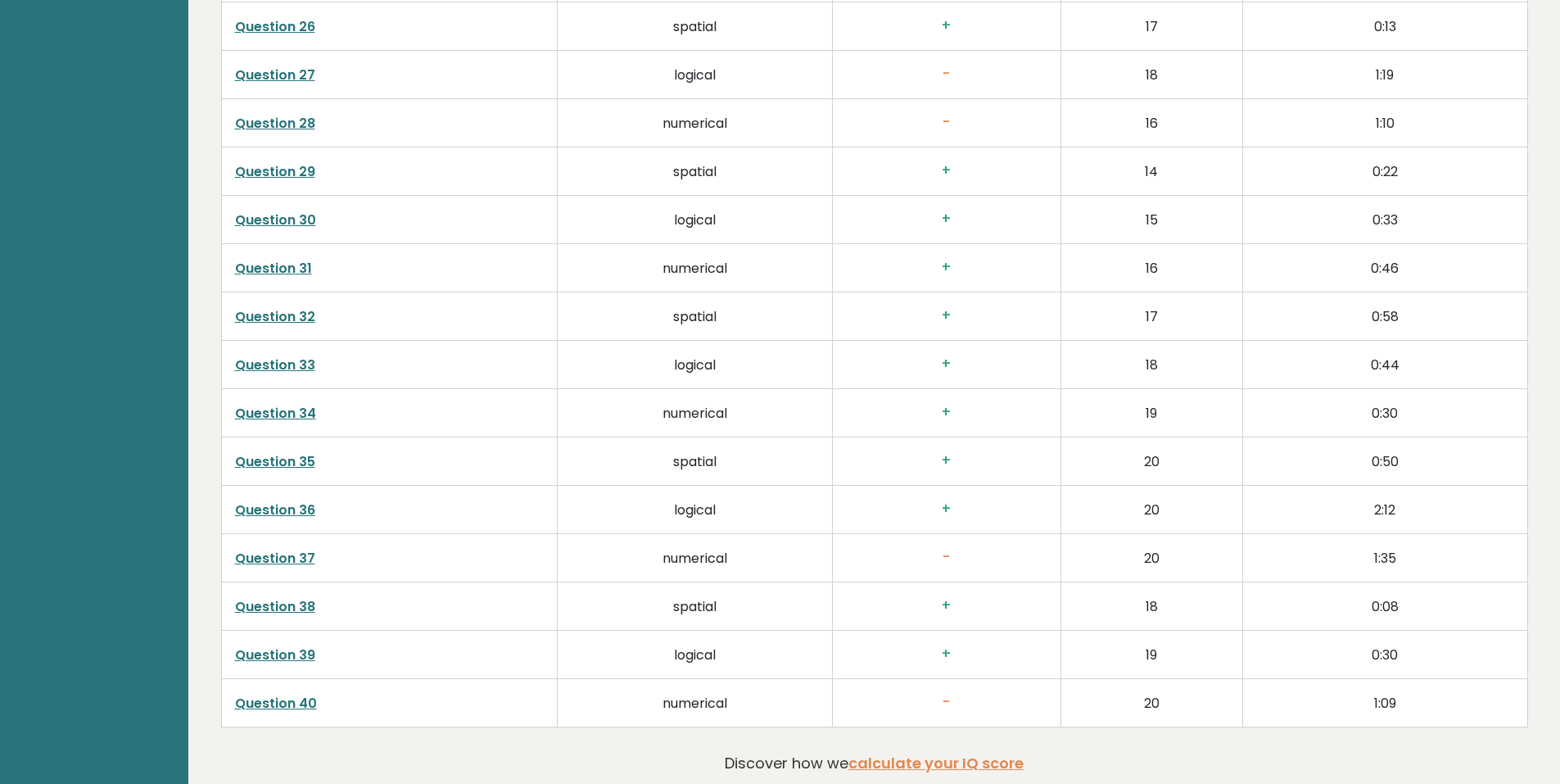
scroll to position [3680, 0]
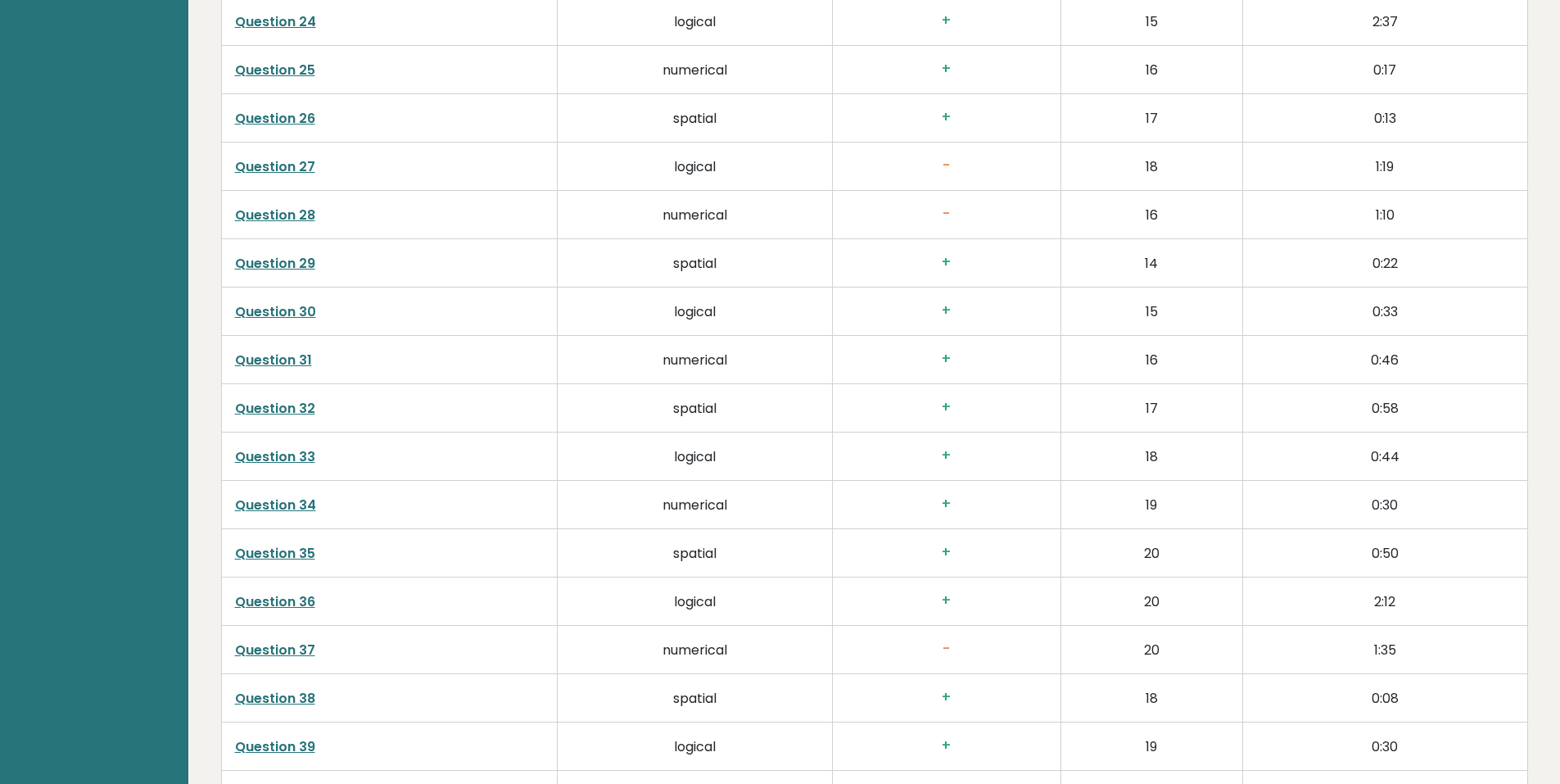
click at [297, 350] on link "Question 31" at bounding box center [273, 360] width 77 height 19
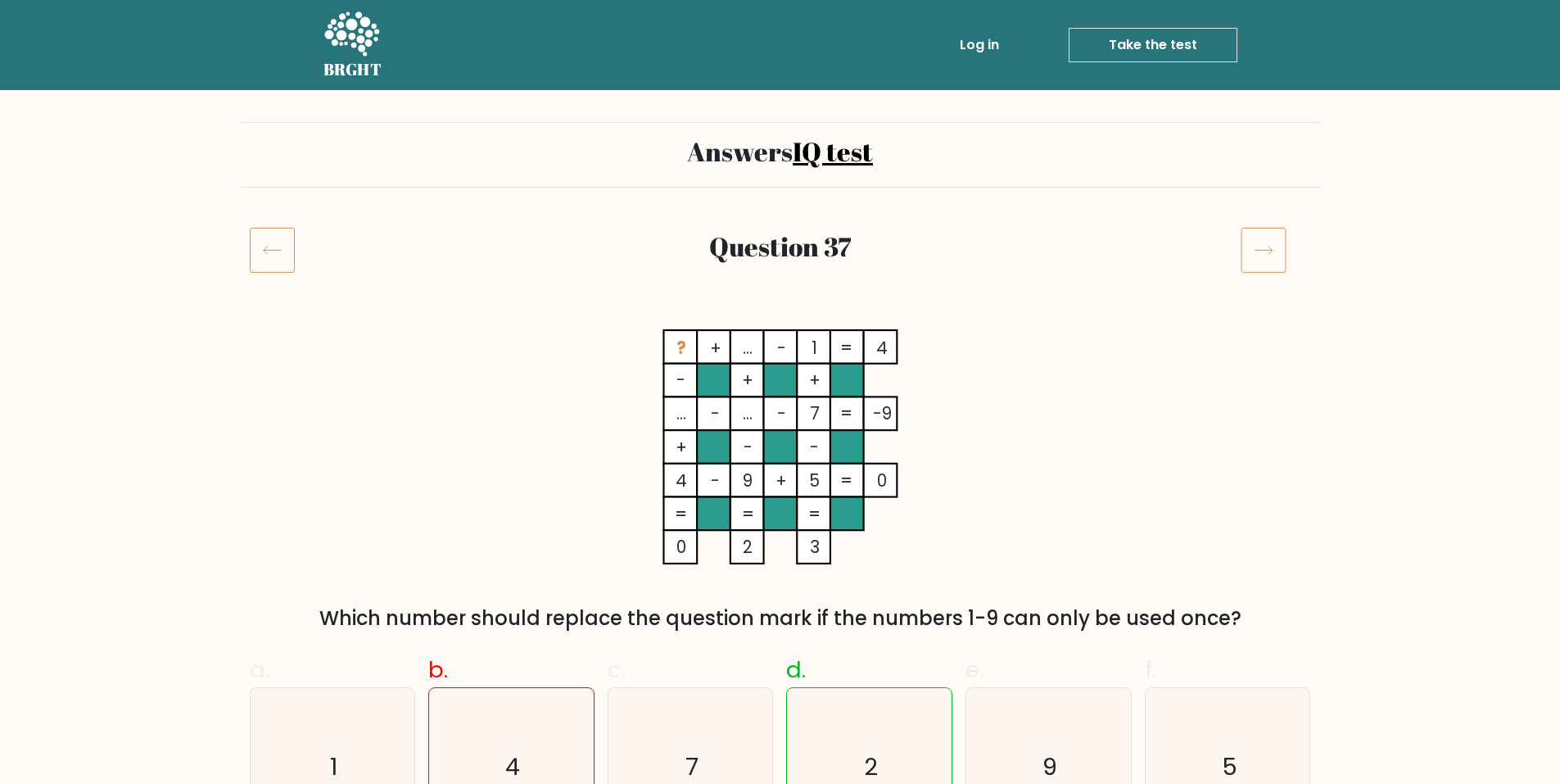
drag, startPoint x: 687, startPoint y: 415, endPoint x: 688, endPoint y: 363, distance: 52.0
click at [688, 363] on icon "? + ... - 1 4 - + + ... - ... - 7 -9 + - - 4 - 9 + 5 = 0 = = = = 0 2 3 =" at bounding box center [780, 446] width 491 height 235
click at [666, 339] on rect at bounding box center [680, 346] width 33 height 33
click at [684, 343] on tspan "?" at bounding box center [681, 347] width 10 height 24
click at [679, 419] on tspan "..." at bounding box center [681, 414] width 10 height 24
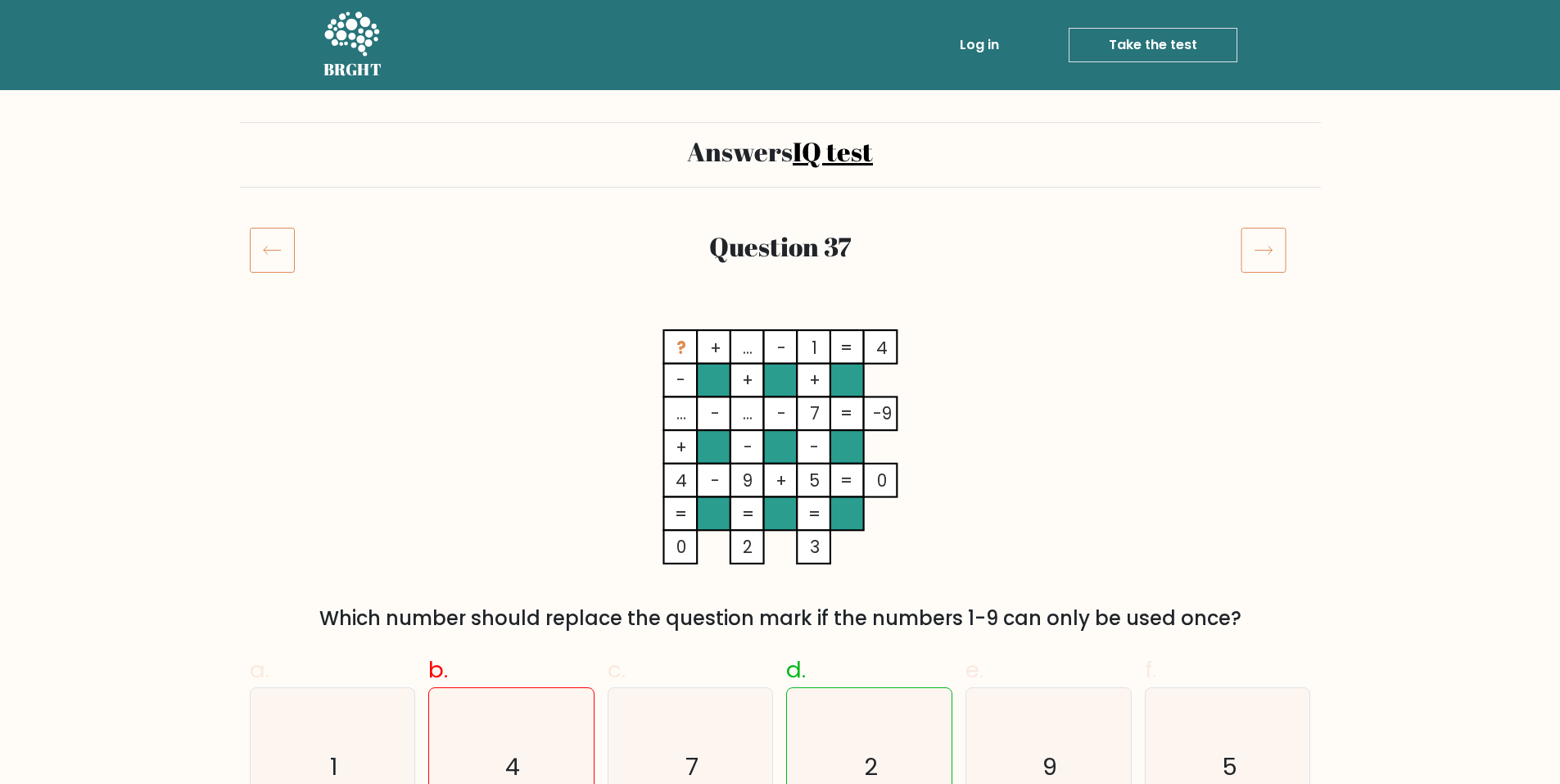
drag, startPoint x: 675, startPoint y: 340, endPoint x: 679, endPoint y: 351, distance: 11.7
click at [679, 351] on tspan "?" at bounding box center [681, 347] width 10 height 24
drag, startPoint x: 749, startPoint y: 354, endPoint x: 743, endPoint y: 340, distance: 15.2
click at [743, 340] on tspan "..." at bounding box center [747, 347] width 10 height 24
click at [743, 341] on tspan "..." at bounding box center [747, 347] width 10 height 24
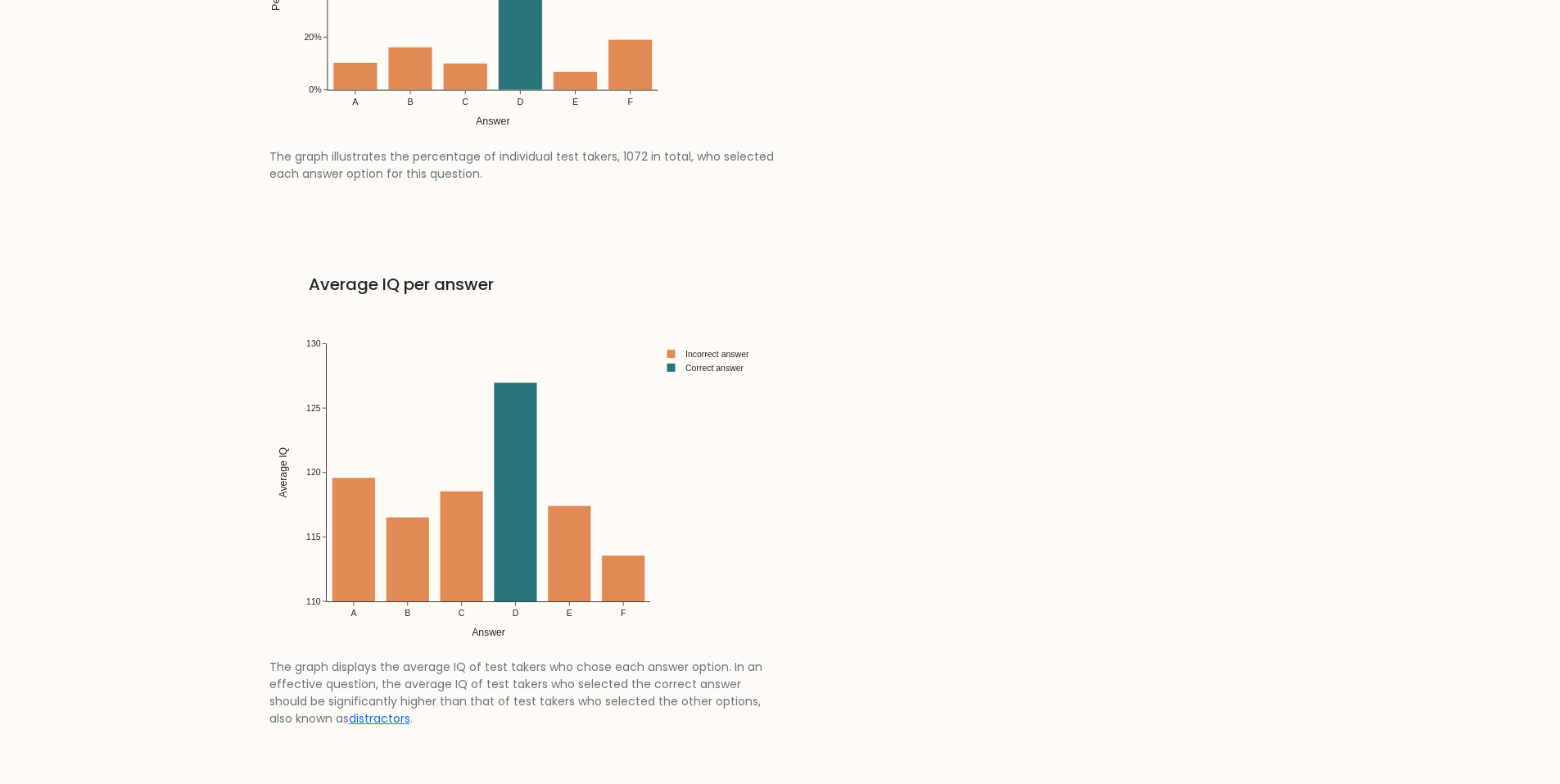
scroll to position [2538, 0]
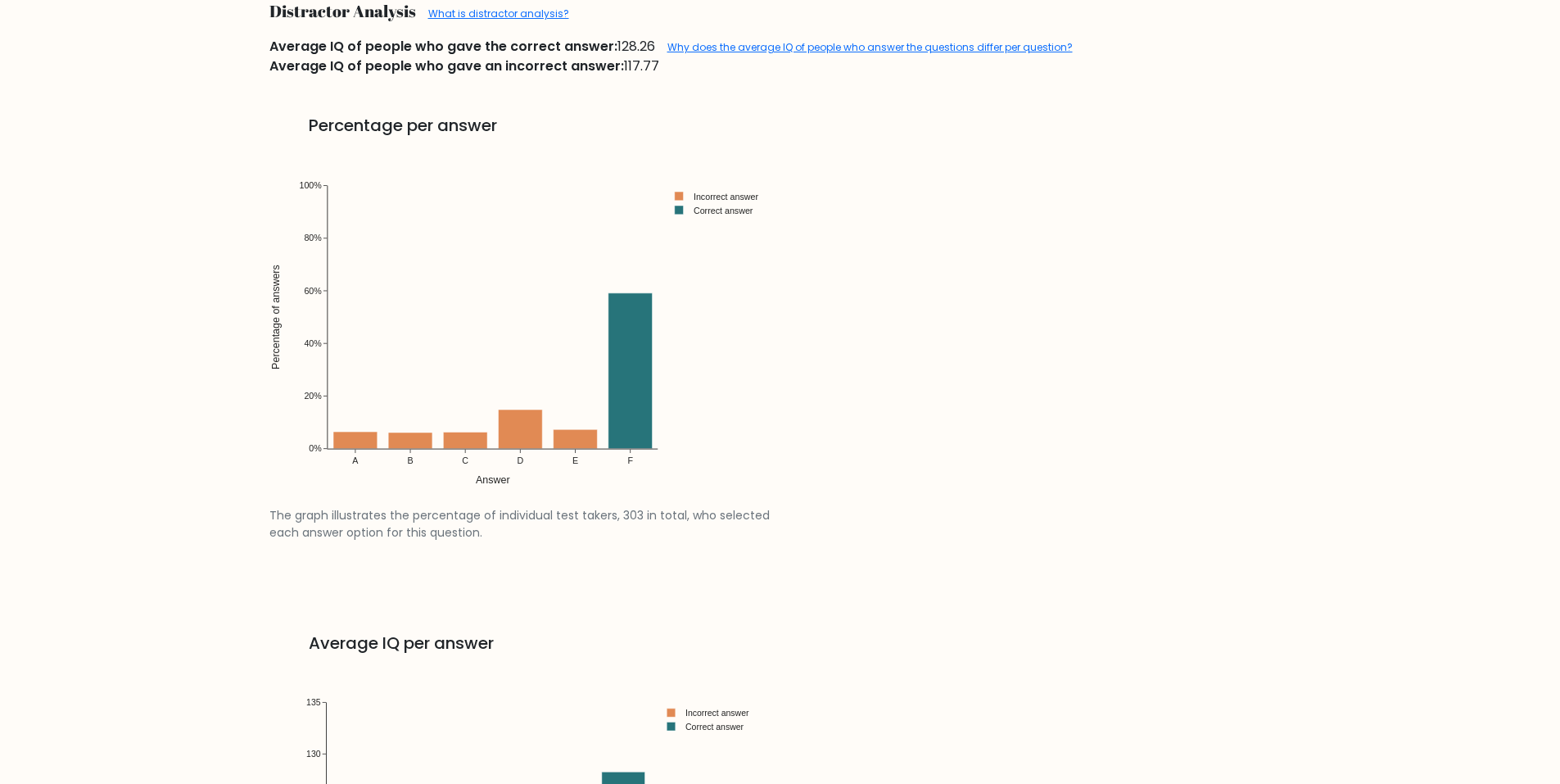
scroll to position [2047, 0]
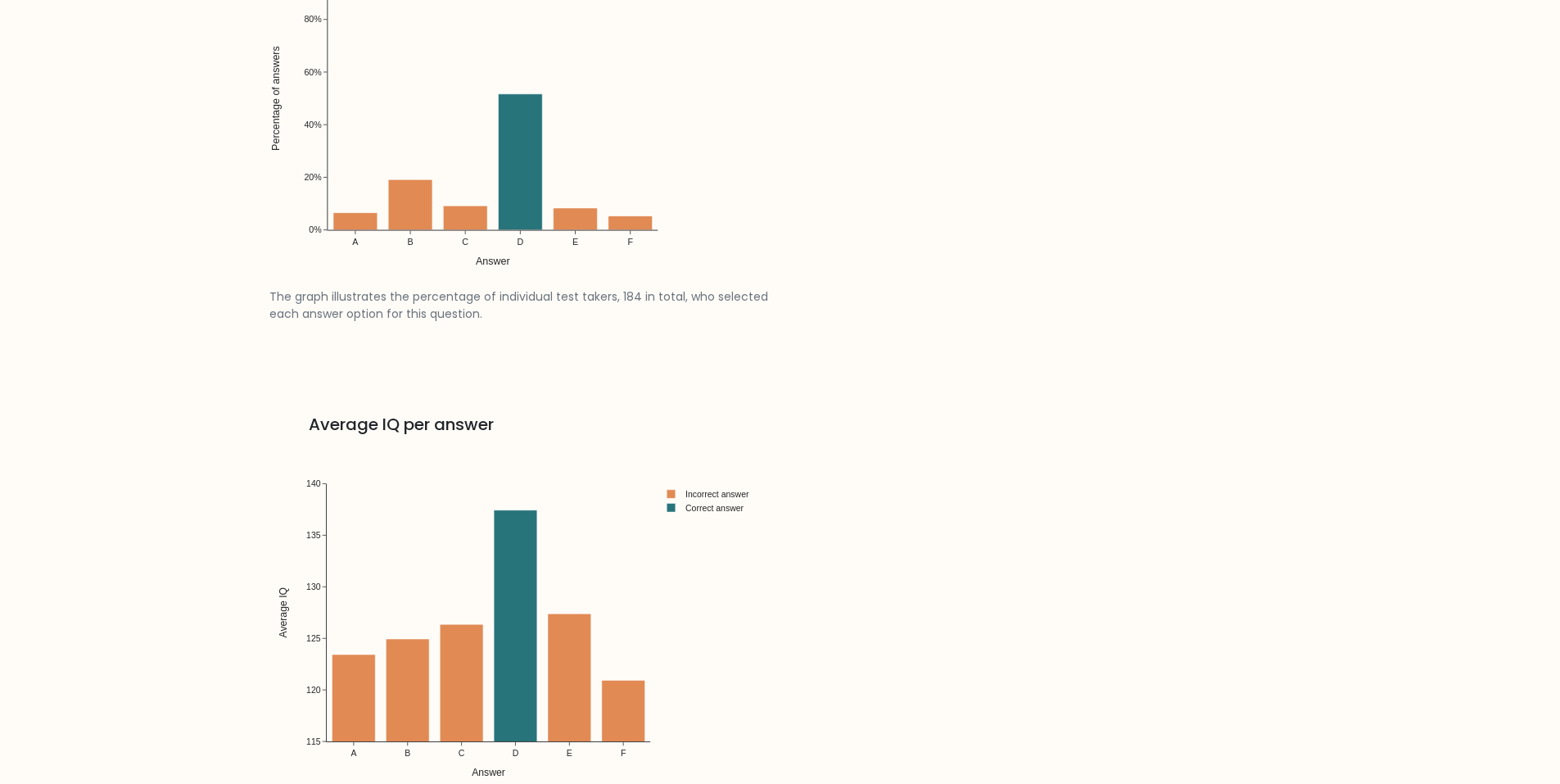
scroll to position [2292, 0]
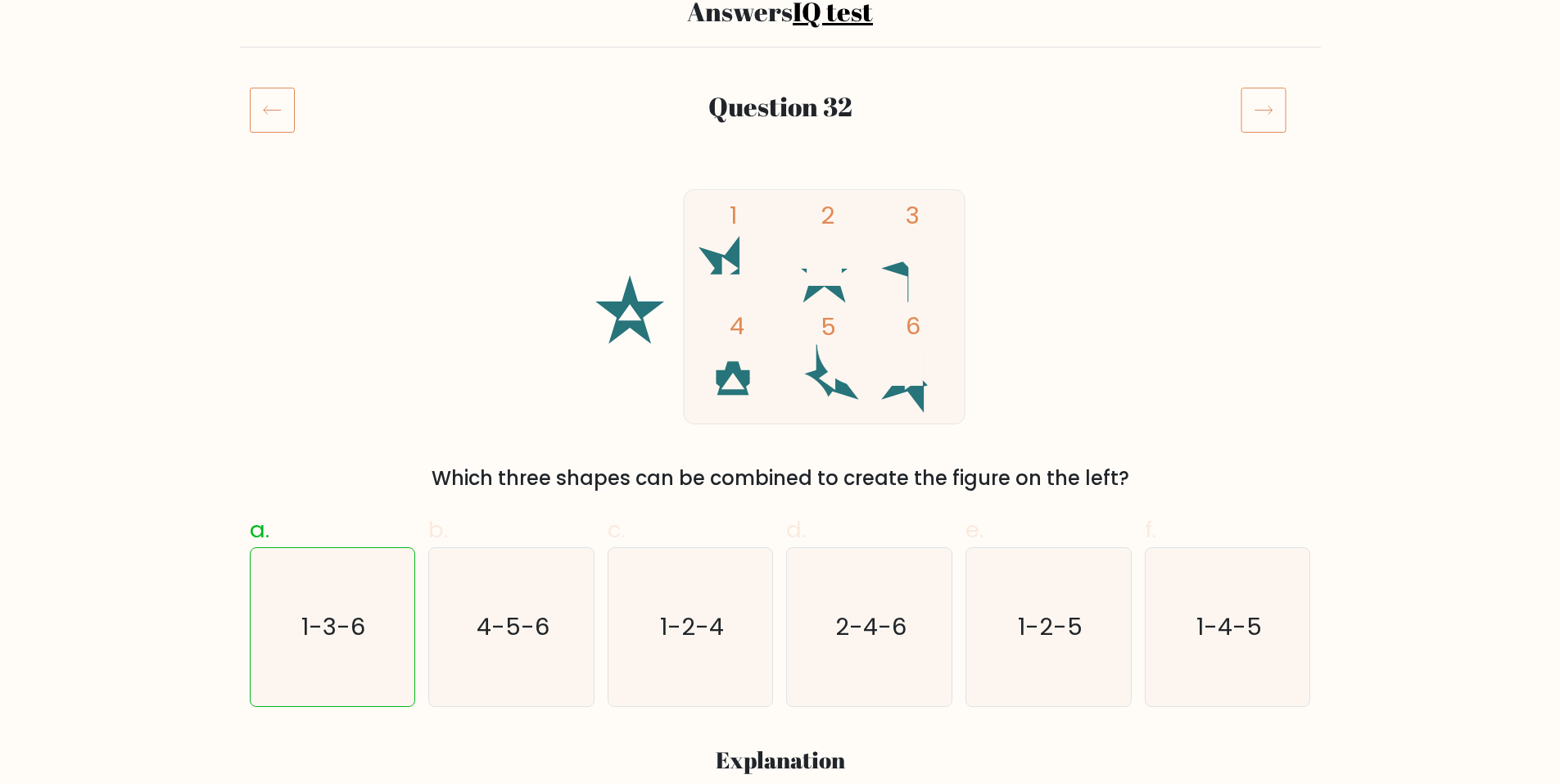
scroll to position [164, 0]
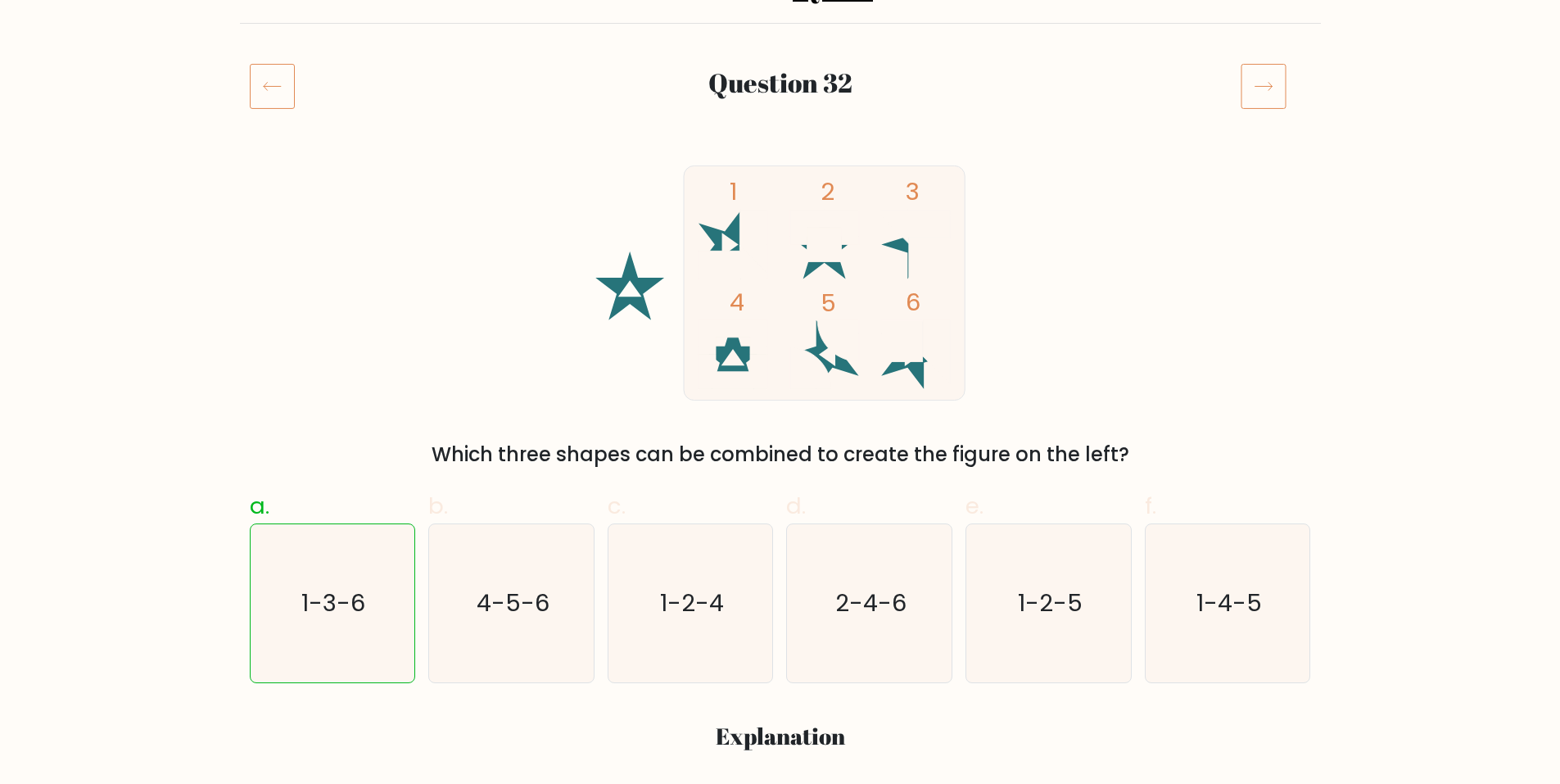
drag, startPoint x: 721, startPoint y: 426, endPoint x: 708, endPoint y: 433, distance: 14.8
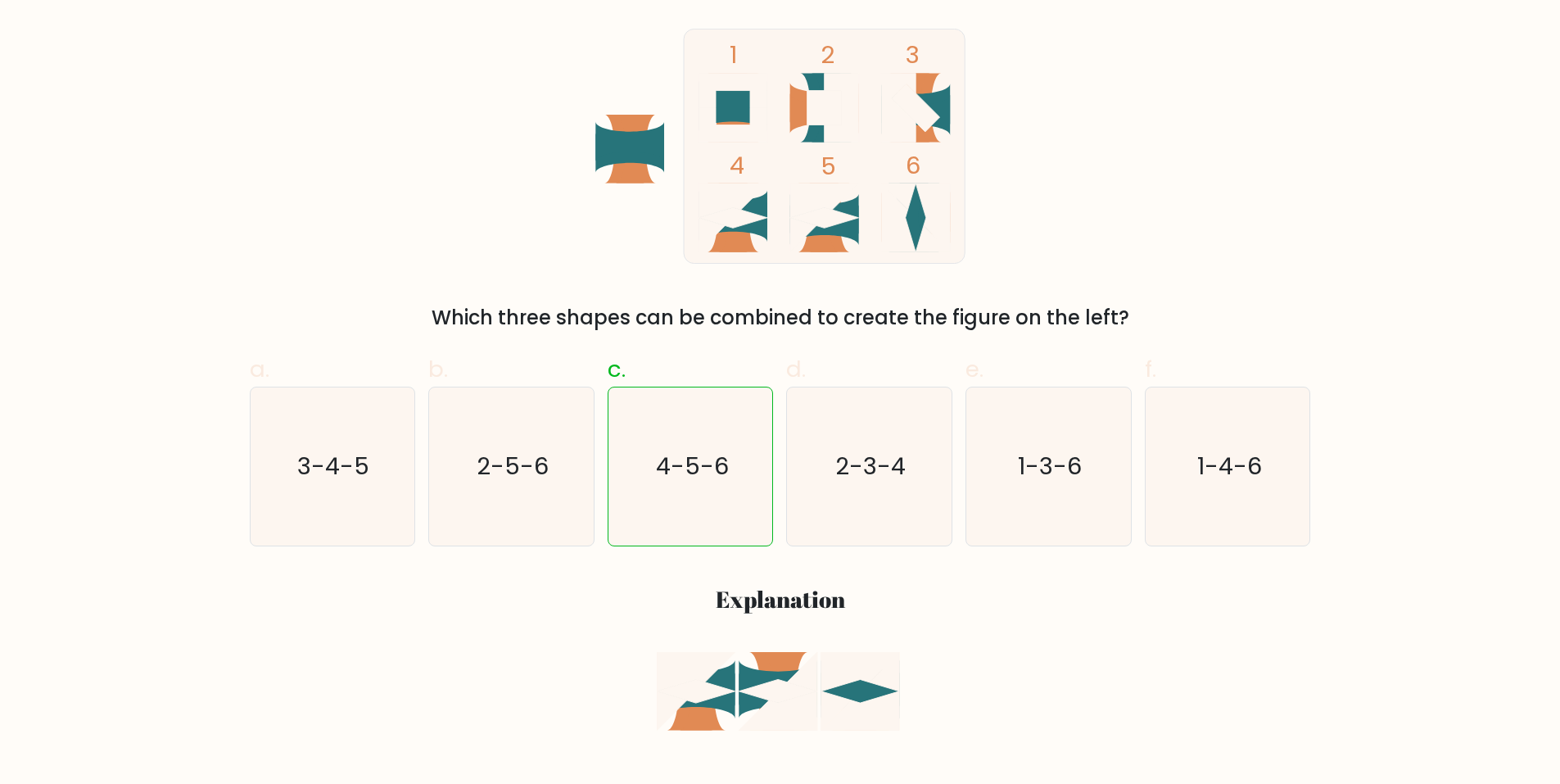
scroll to position [245, 0]
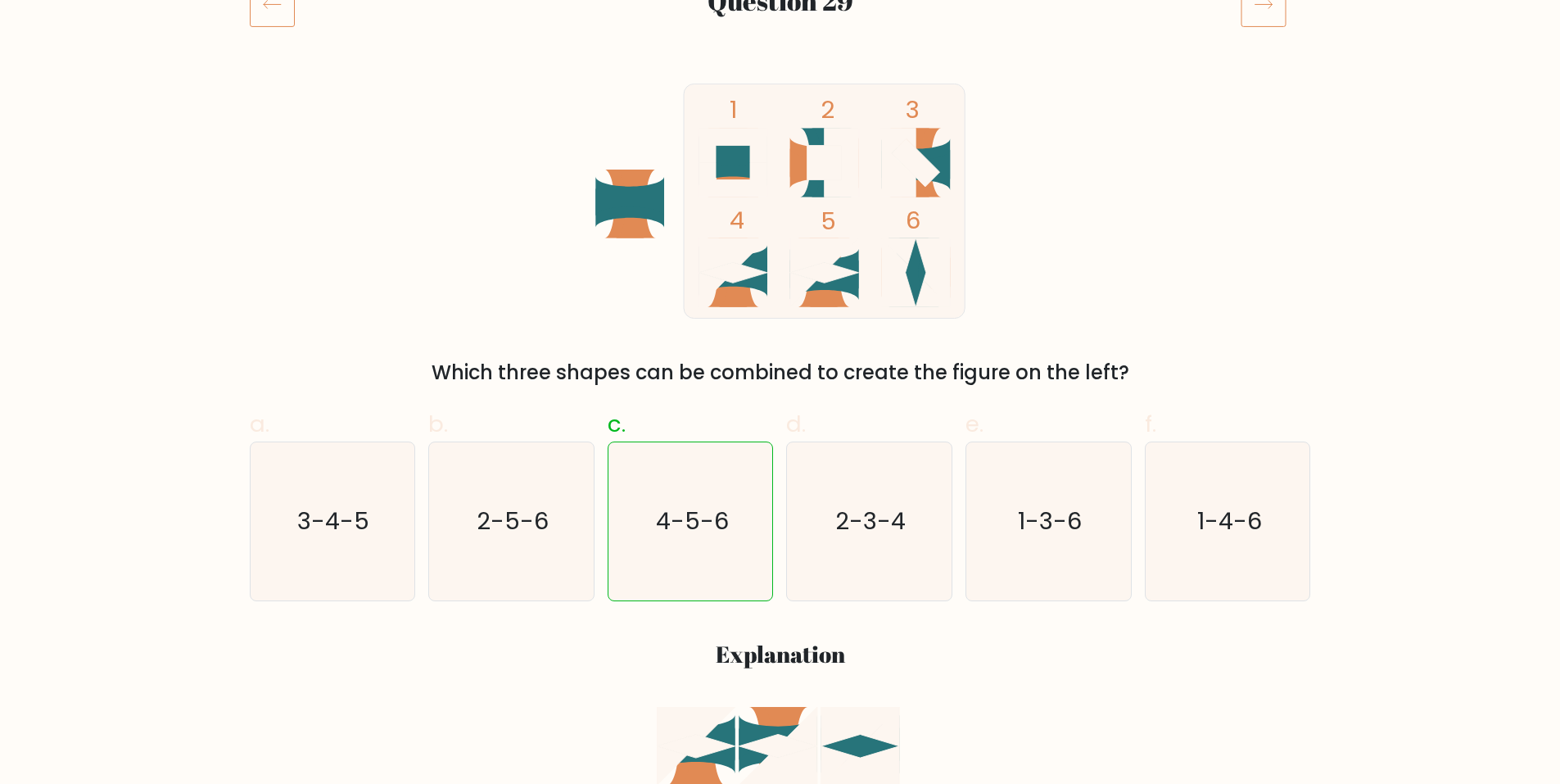
drag, startPoint x: 958, startPoint y: 221, endPoint x: 793, endPoint y: 230, distance: 165.2
click at [793, 230] on rect at bounding box center [824, 202] width 281 height 234
click at [590, 314] on icon "1 2 3 4 5 6" at bounding box center [780, 201] width 441 height 235
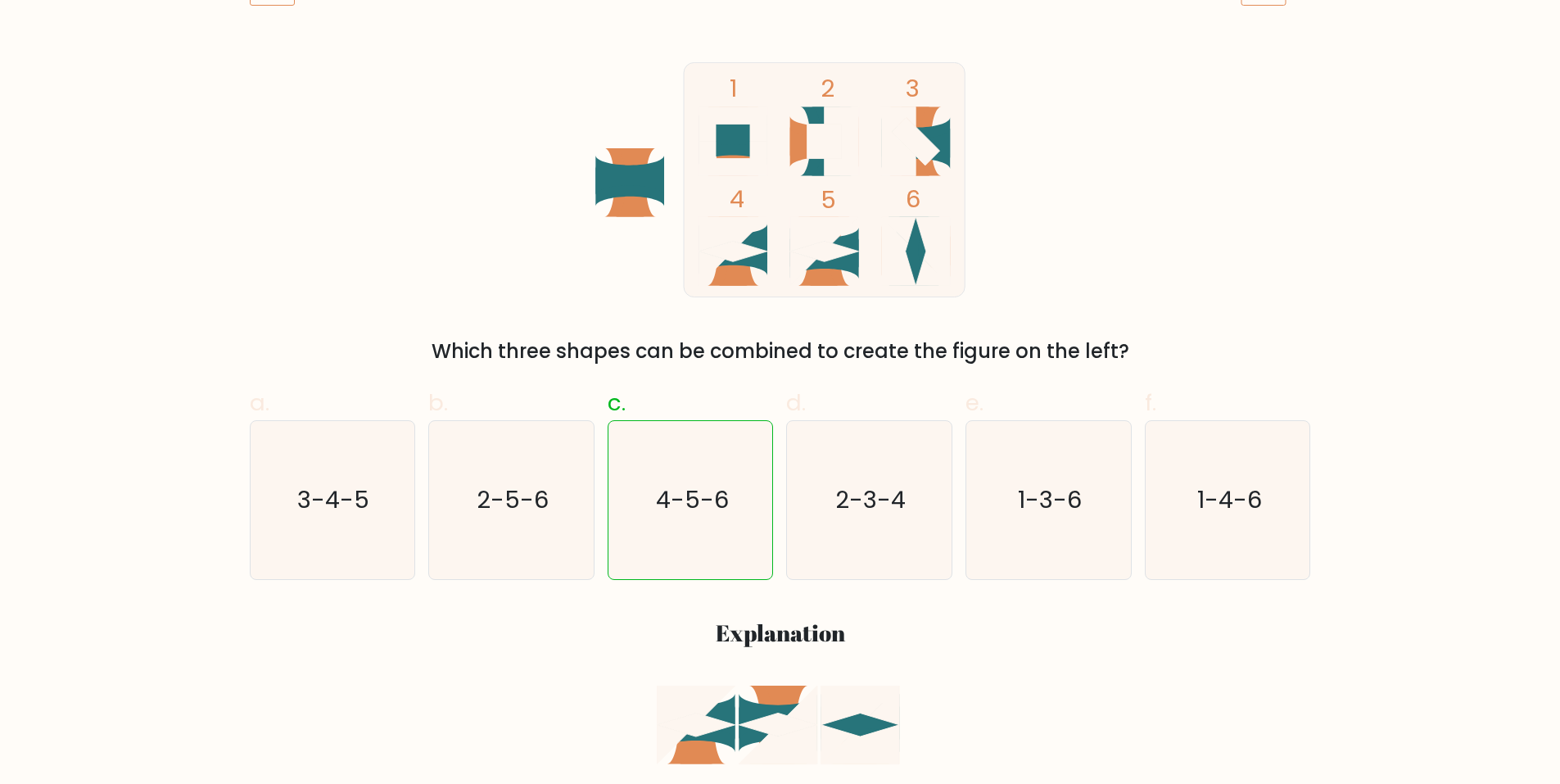
scroll to position [0, 0]
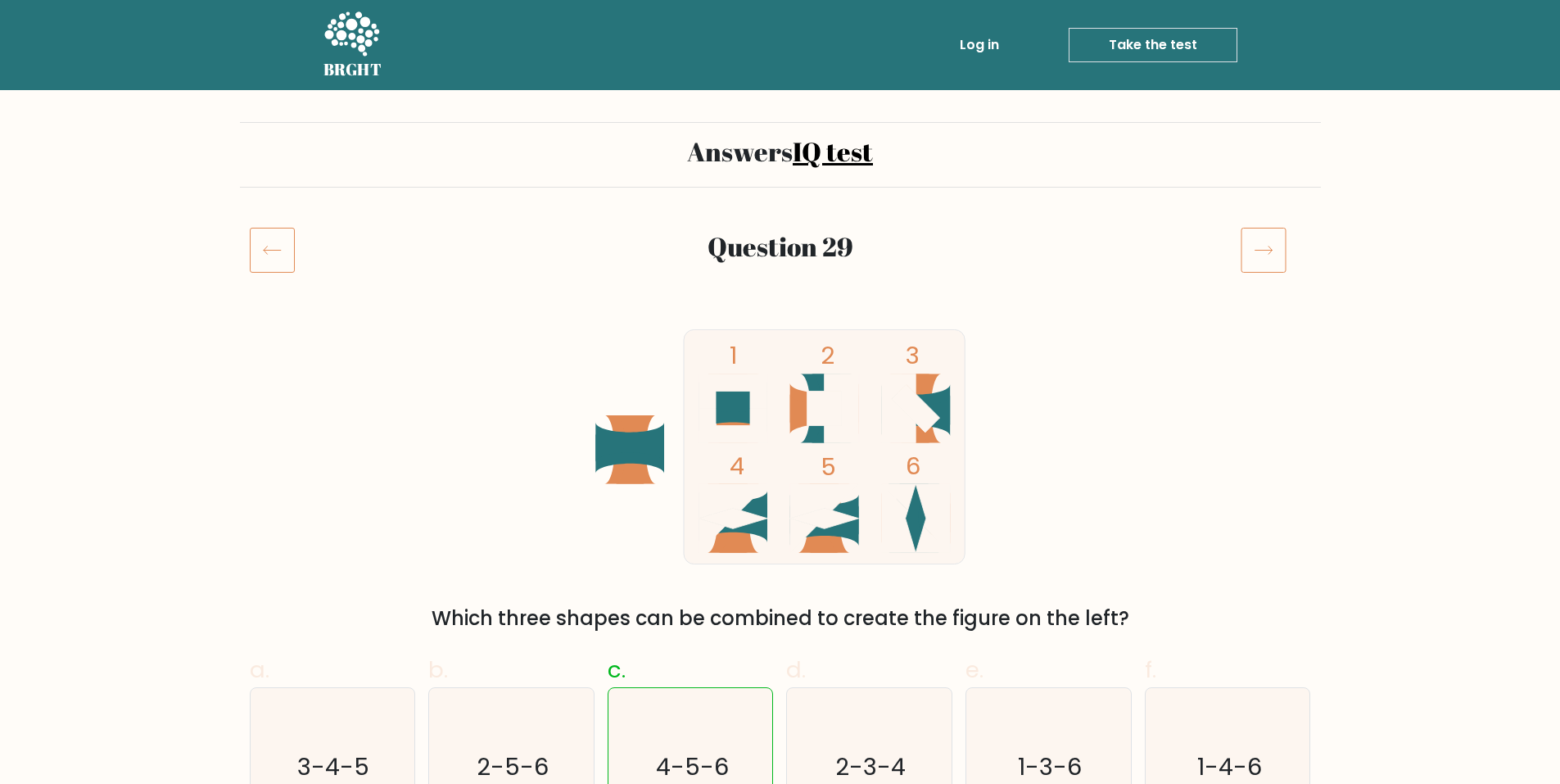
drag, startPoint x: 0, startPoint y: 0, endPoint x: 284, endPoint y: 240, distance: 371.8
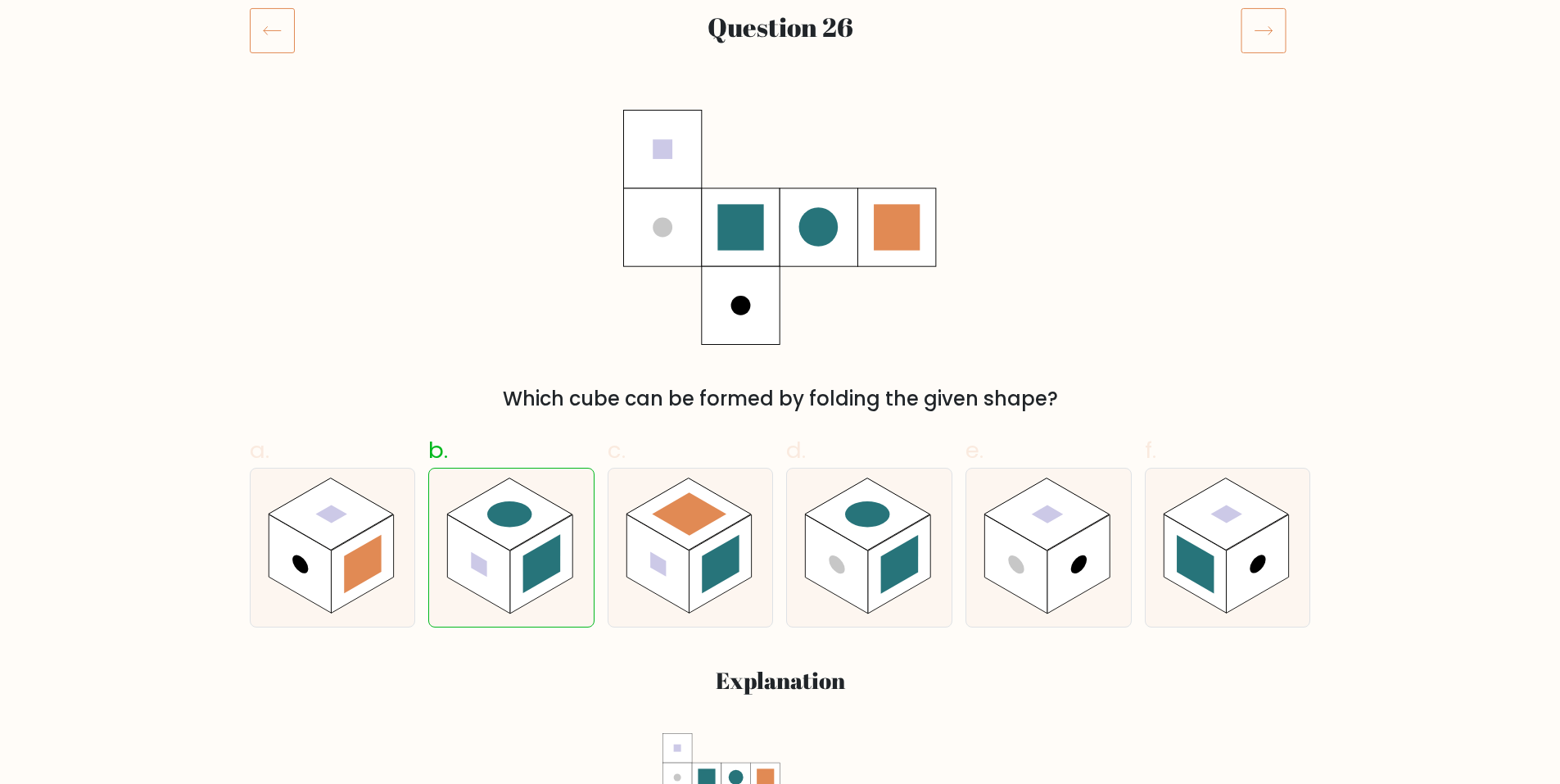
scroll to position [245, 0]
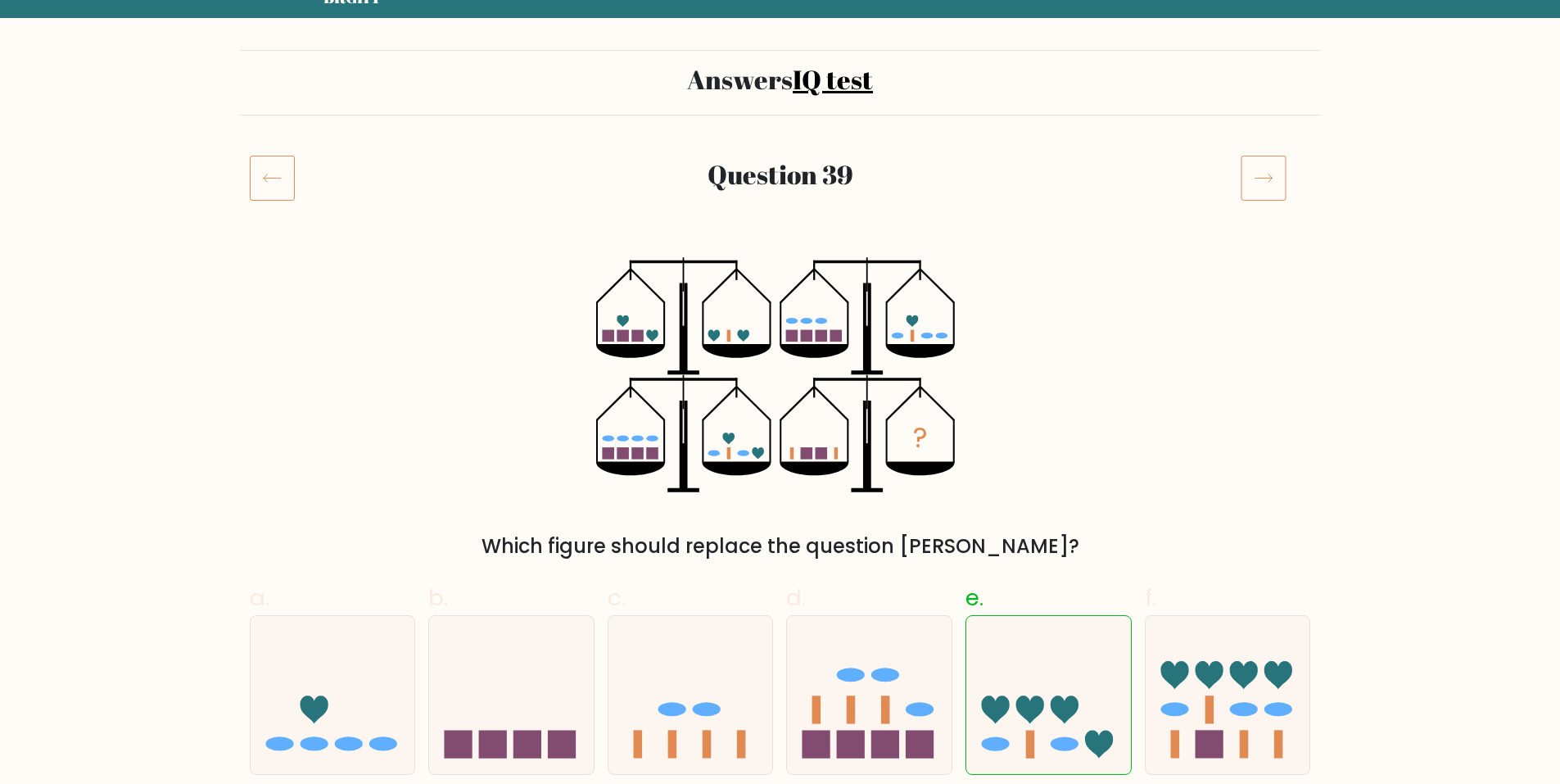
scroll to position [82, 0]
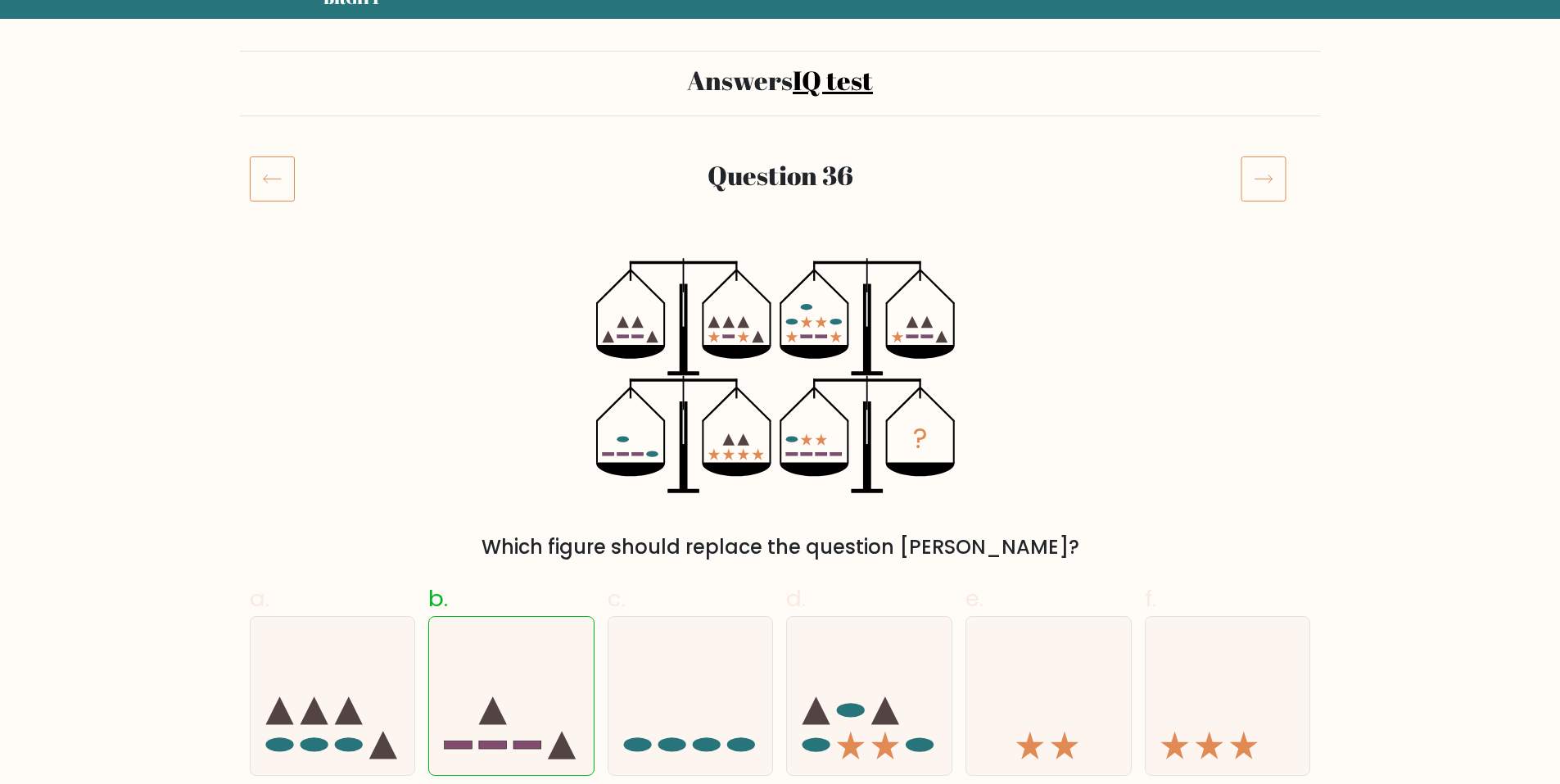
scroll to position [409, 0]
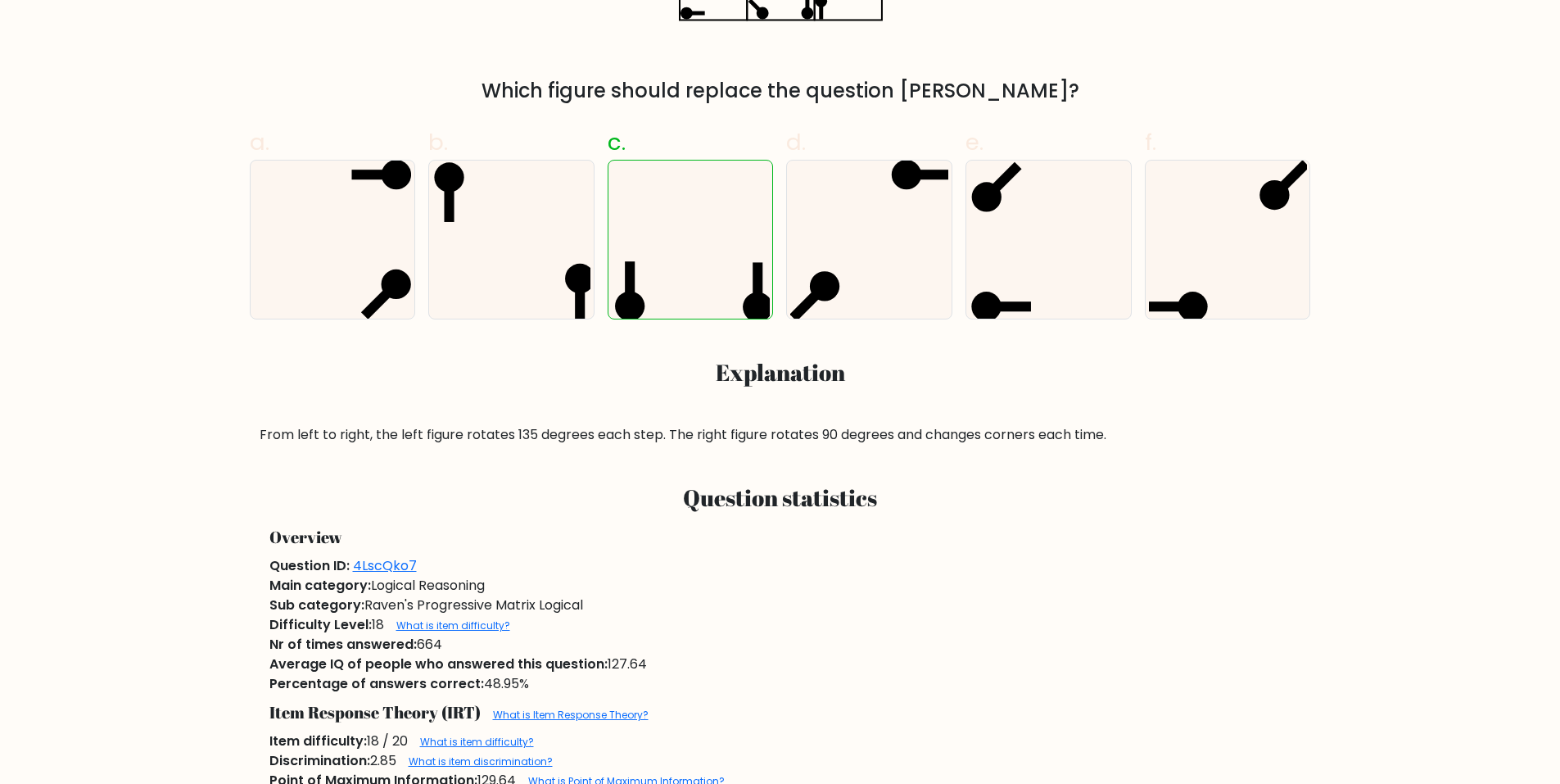
scroll to position [573, 0]
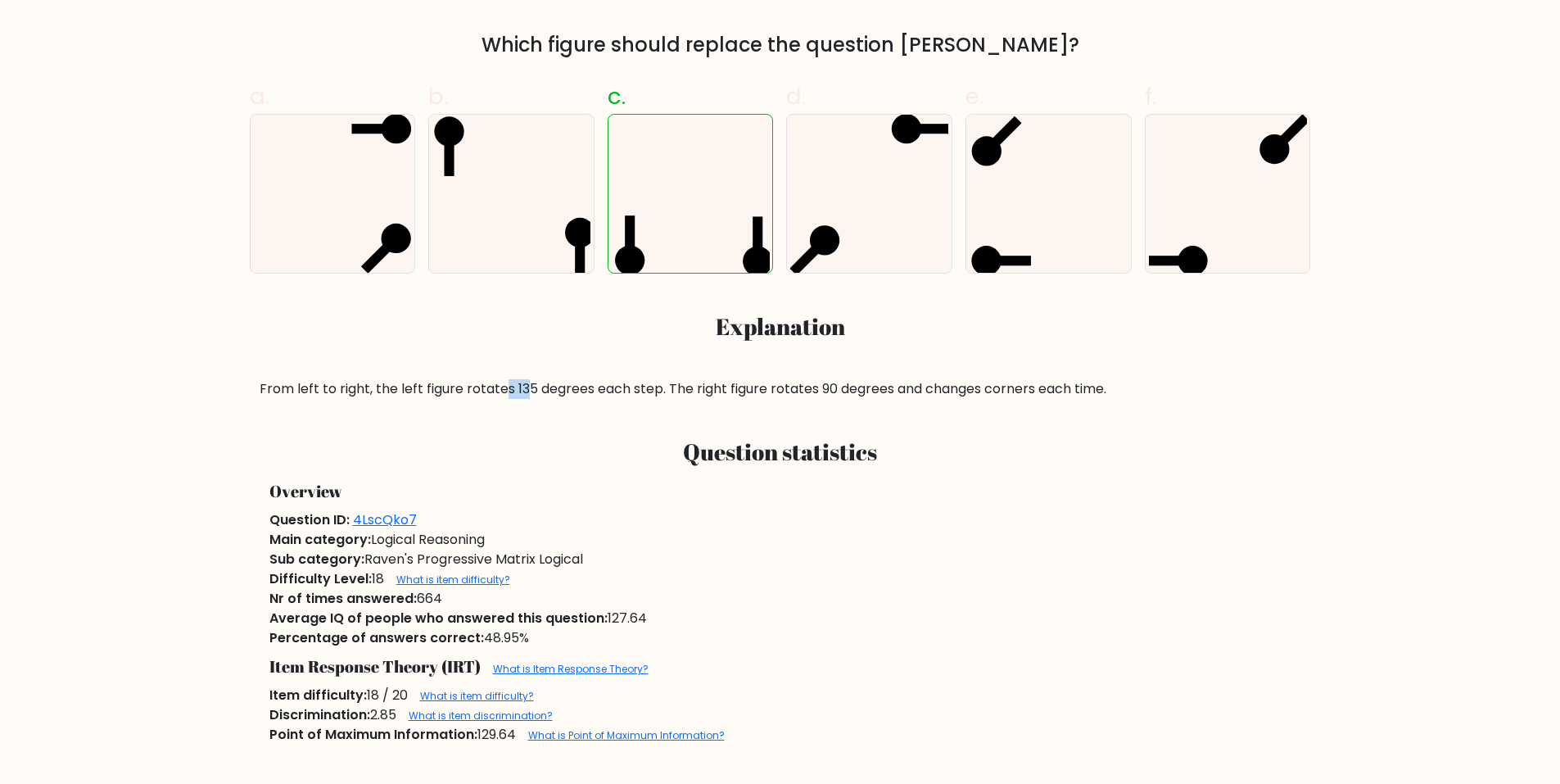
drag, startPoint x: 504, startPoint y: 385, endPoint x: 528, endPoint y: 390, distance: 24.5
click at [528, 390] on div "From left to right, the left figure rotates 135 degrees each step. The right fi…" at bounding box center [780, 388] width 1042 height 20
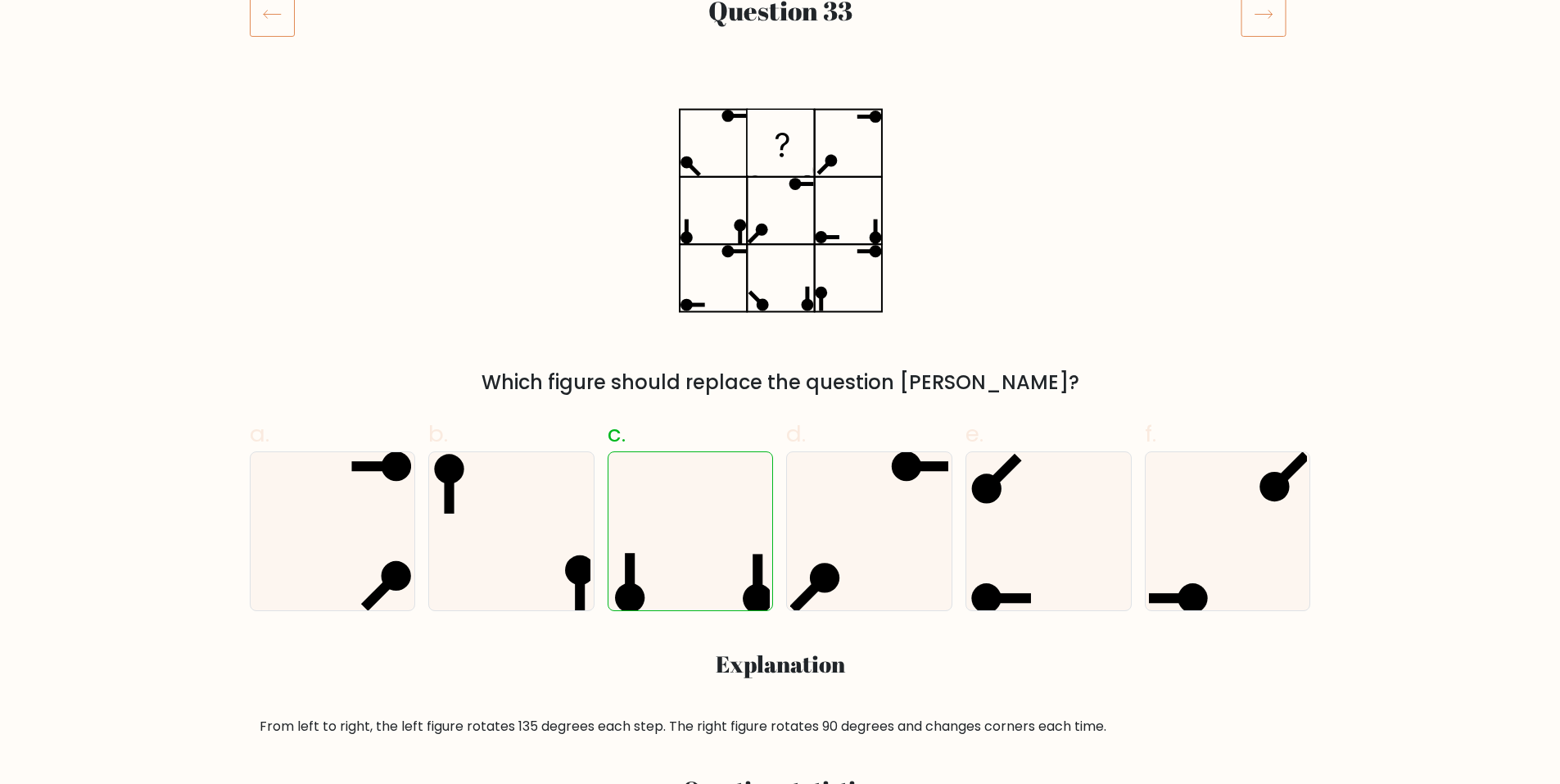
scroll to position [245, 0]
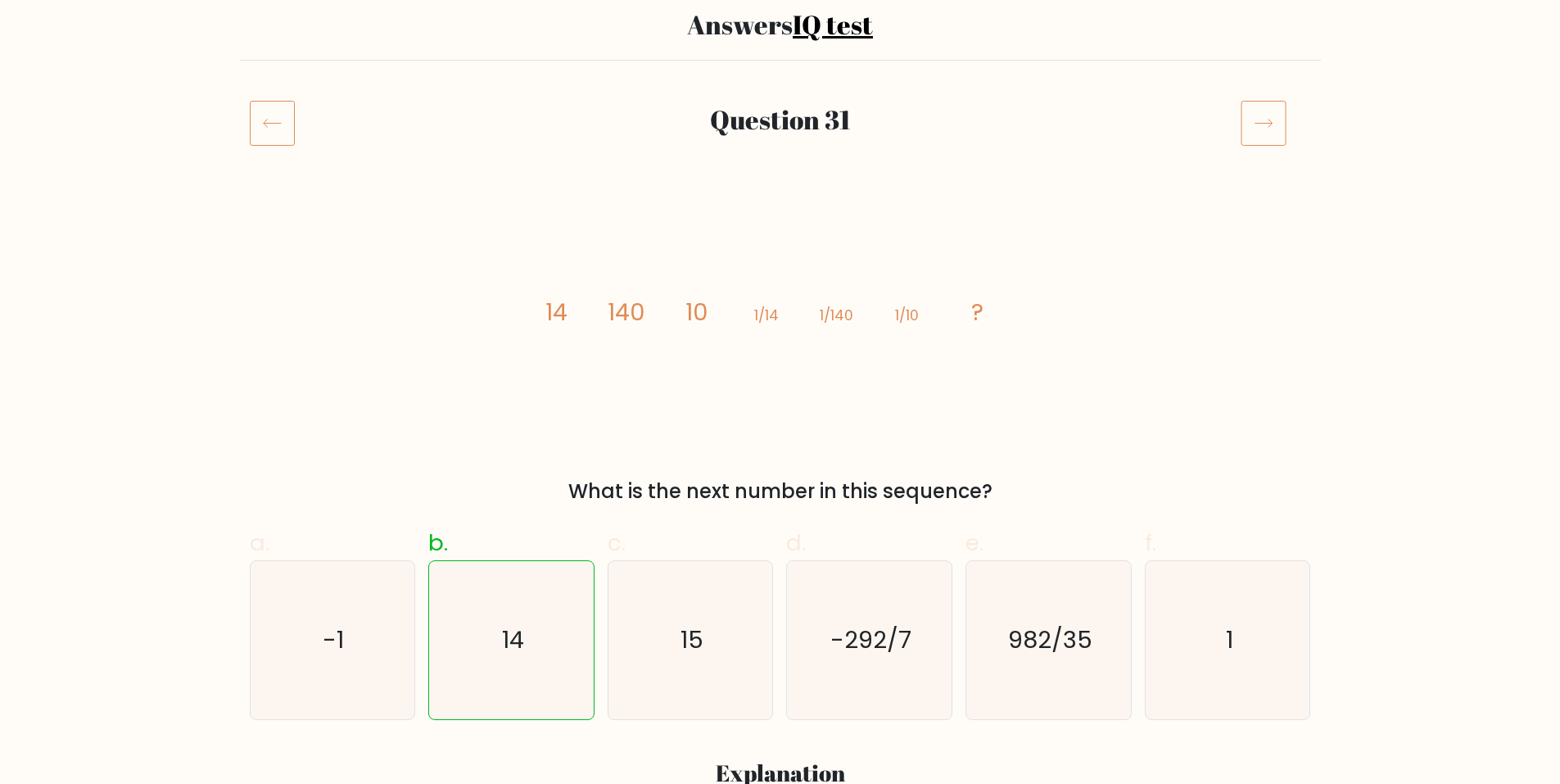
scroll to position [82, 0]
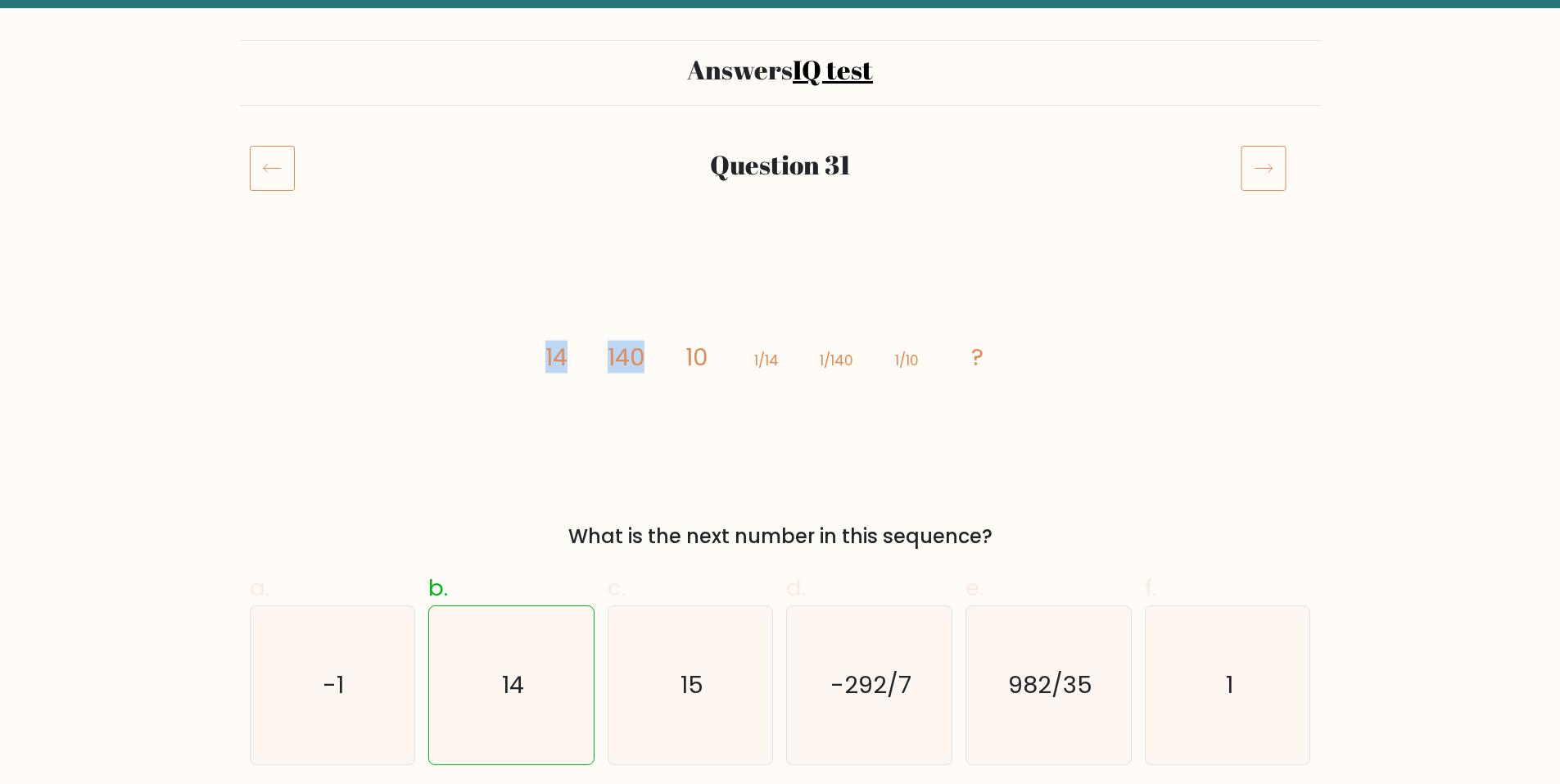
drag, startPoint x: 532, startPoint y: 354, endPoint x: 647, endPoint y: 346, distance: 115.3
click at [647, 346] on div "image/svg+xml 14 140 10 1/14 1/140 1/10 ? What is the next number in this seque…" at bounding box center [780, 399] width 1081 height 304
click at [652, 342] on icon "image/svg+xml 14 140 10 1/14 1/140 1/10 ?" at bounding box center [780, 364] width 491 height 235
drag, startPoint x: 805, startPoint y: 360, endPoint x: 848, endPoint y: 359, distance: 43.0
click at [848, 359] on icon "image/svg+xml 14 140 10 1/14 1/140 1/10 ?" at bounding box center [780, 364] width 491 height 235
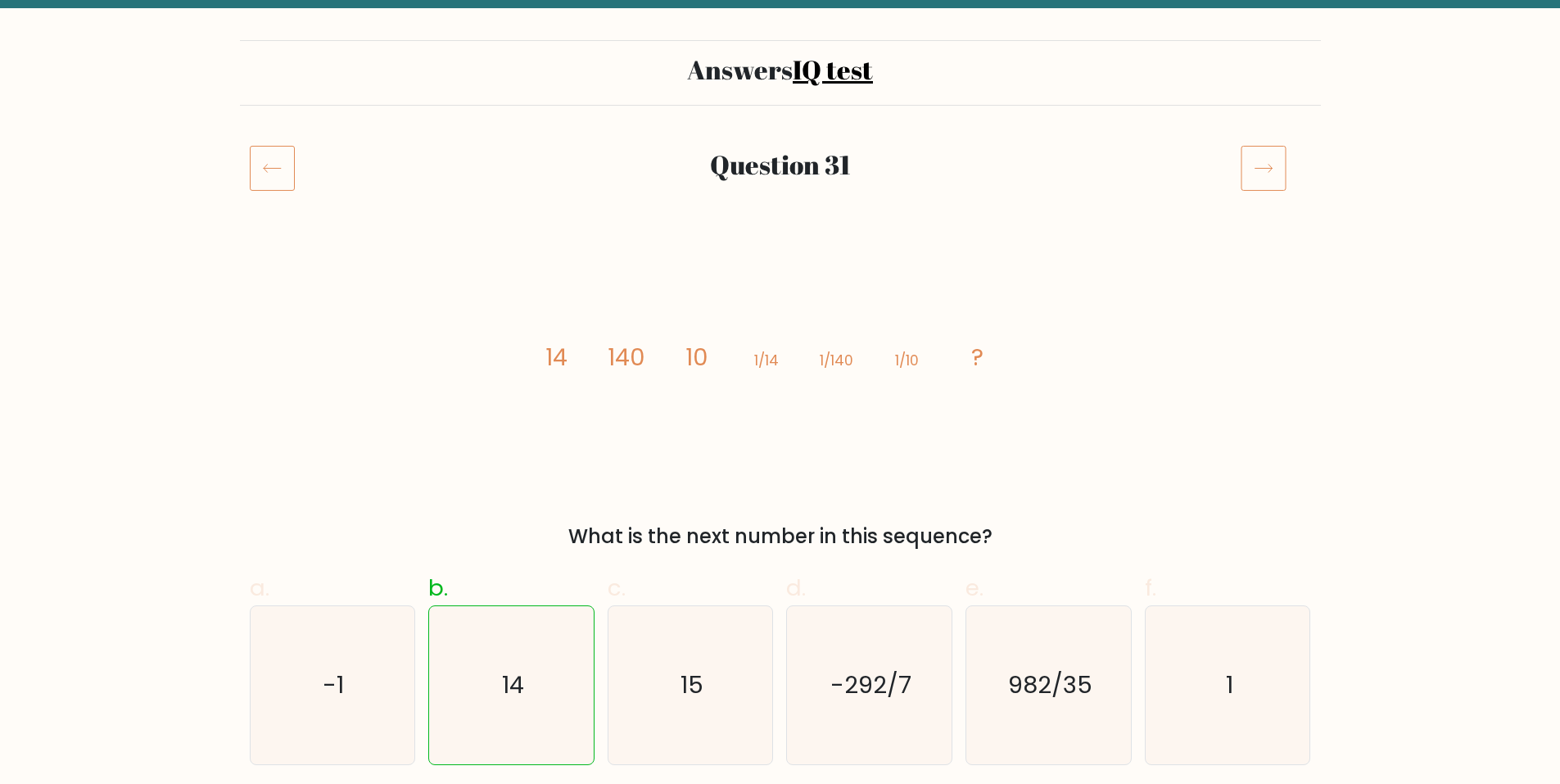
click at [872, 332] on icon "image/svg+xml 14 140 10 1/14 1/140 1/10 ?" at bounding box center [780, 364] width 491 height 235
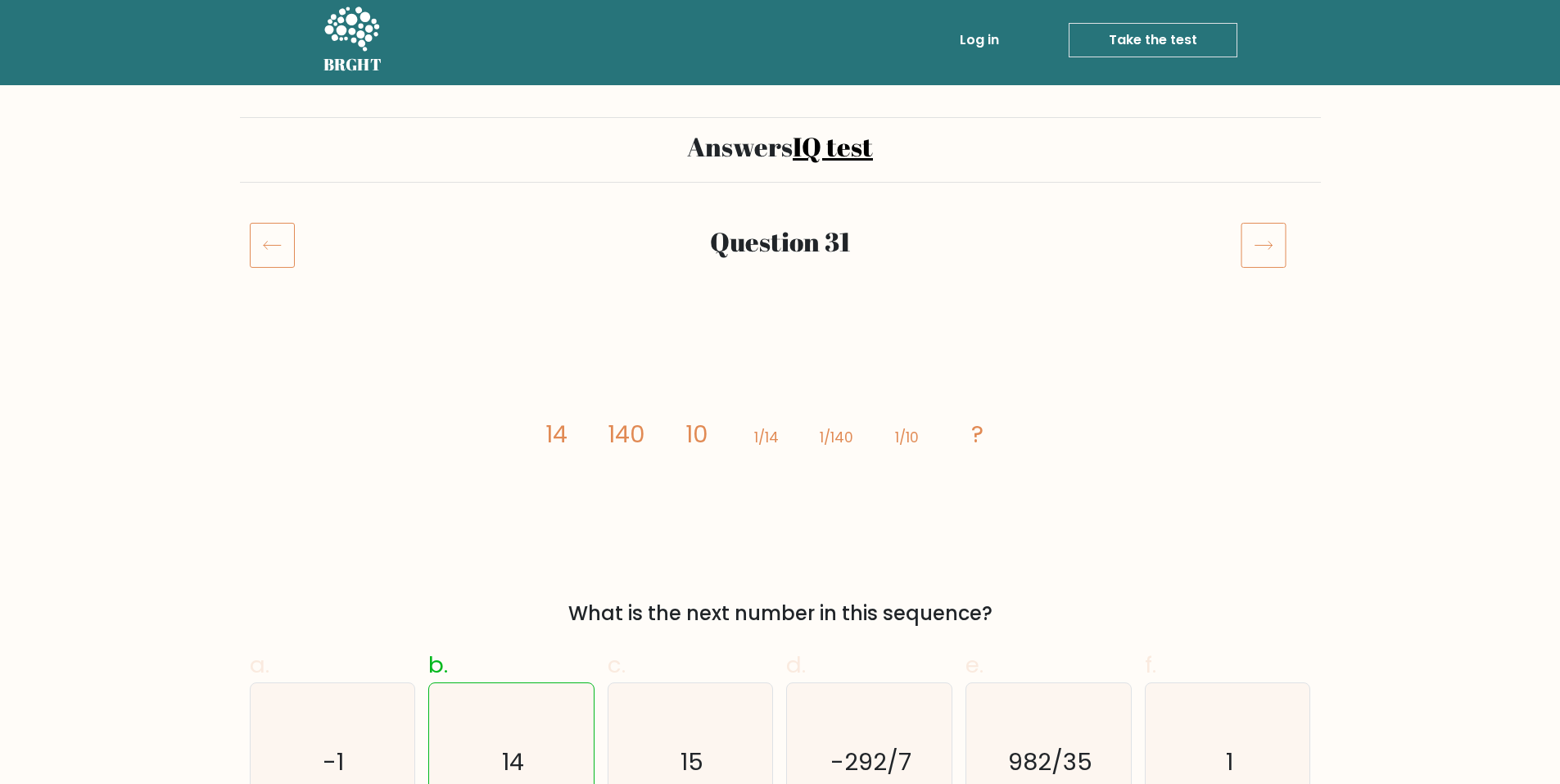
scroll to position [0, 0]
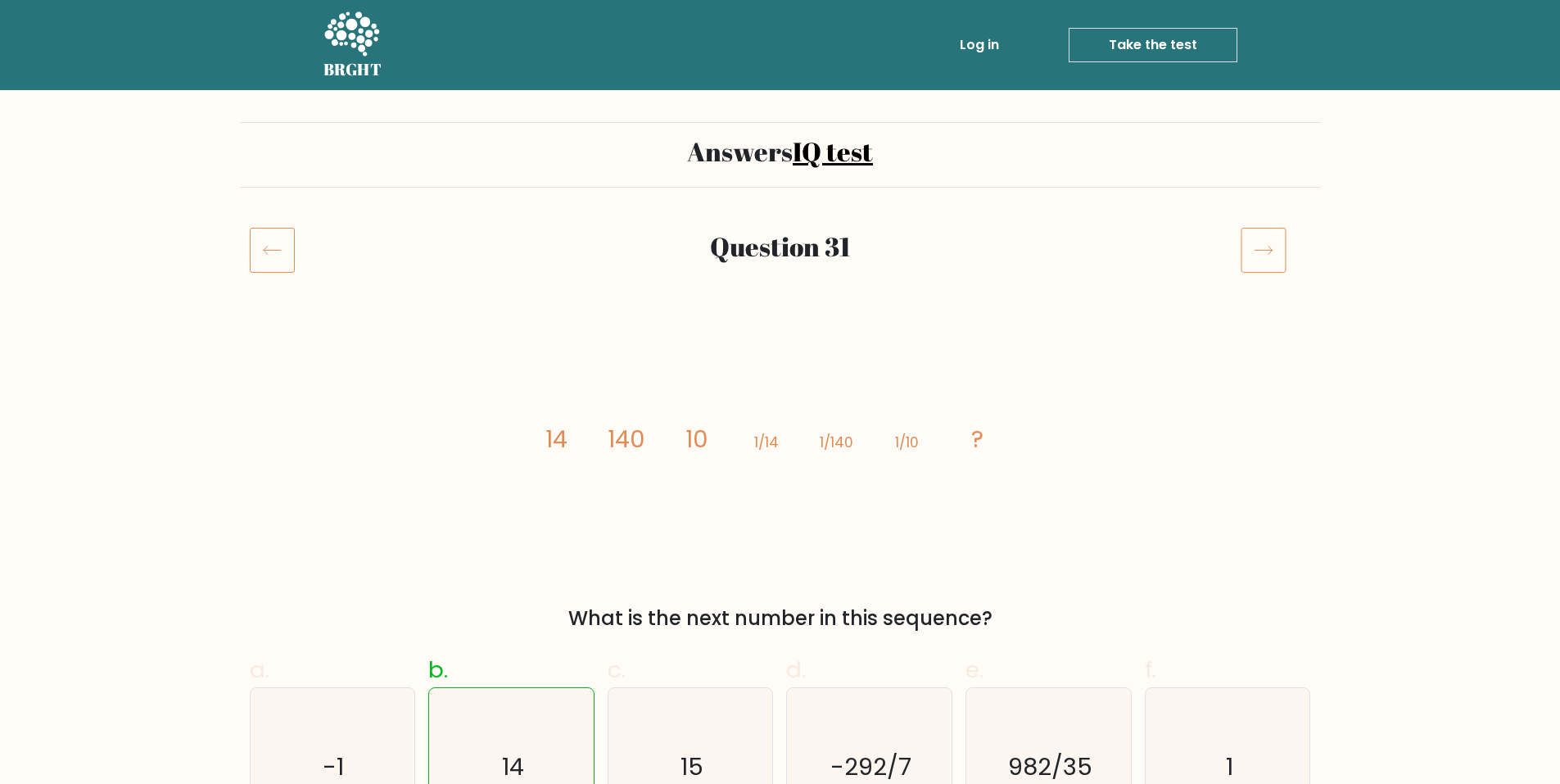
click at [546, 438] on tspan "14" at bounding box center [555, 439] width 22 height 32
drag, startPoint x: 824, startPoint y: 441, endPoint x: 876, endPoint y: 438, distance: 52.1
click at [876, 438] on icon "image/svg+xml 14 140 10 1/14 1/140 1/10 ?" at bounding box center [780, 446] width 491 height 235
click at [915, 436] on tspan "1/10" at bounding box center [907, 441] width 24 height 20
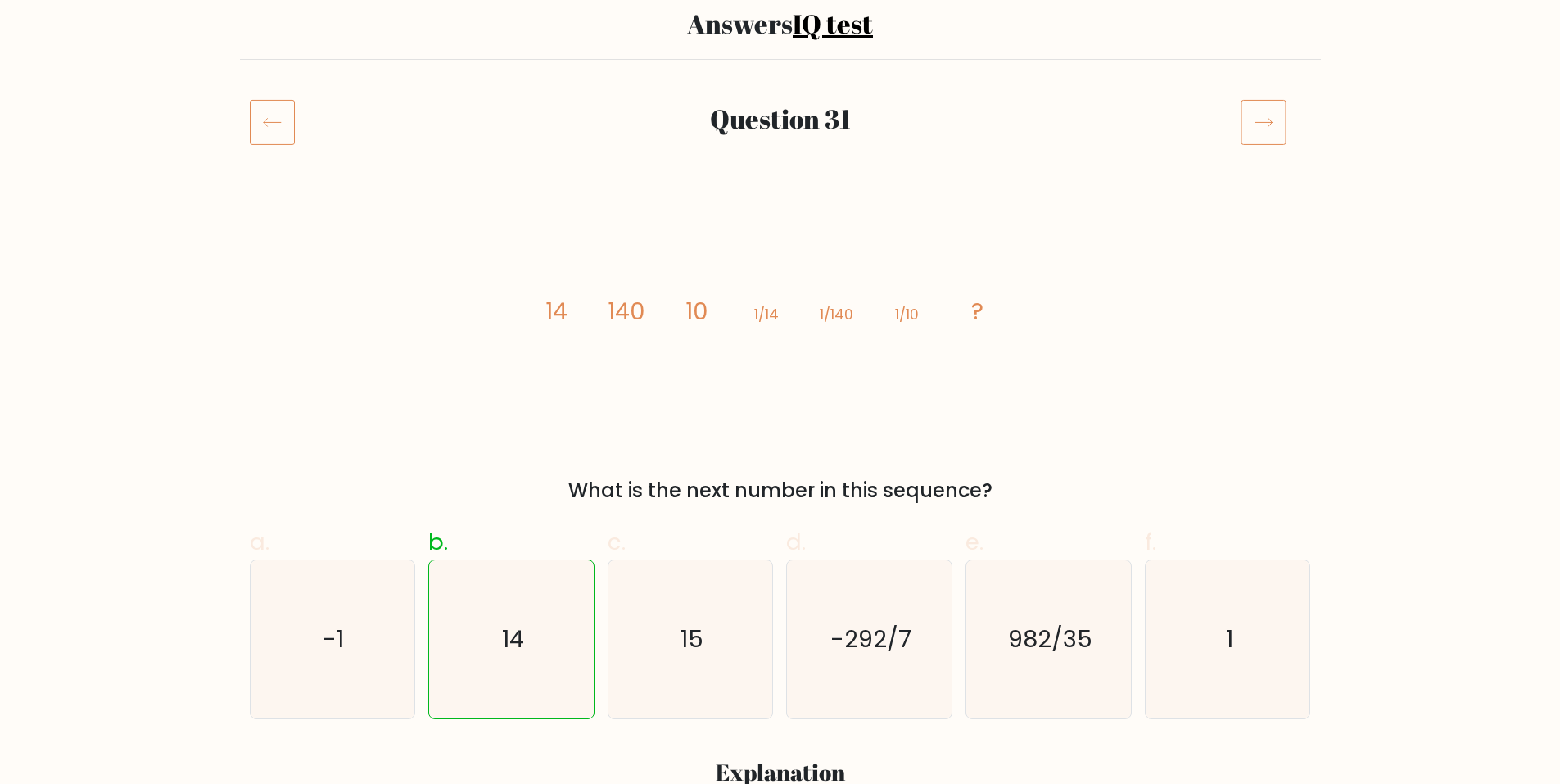
scroll to position [164, 0]
